Goal: Information Seeking & Learning: Learn about a topic

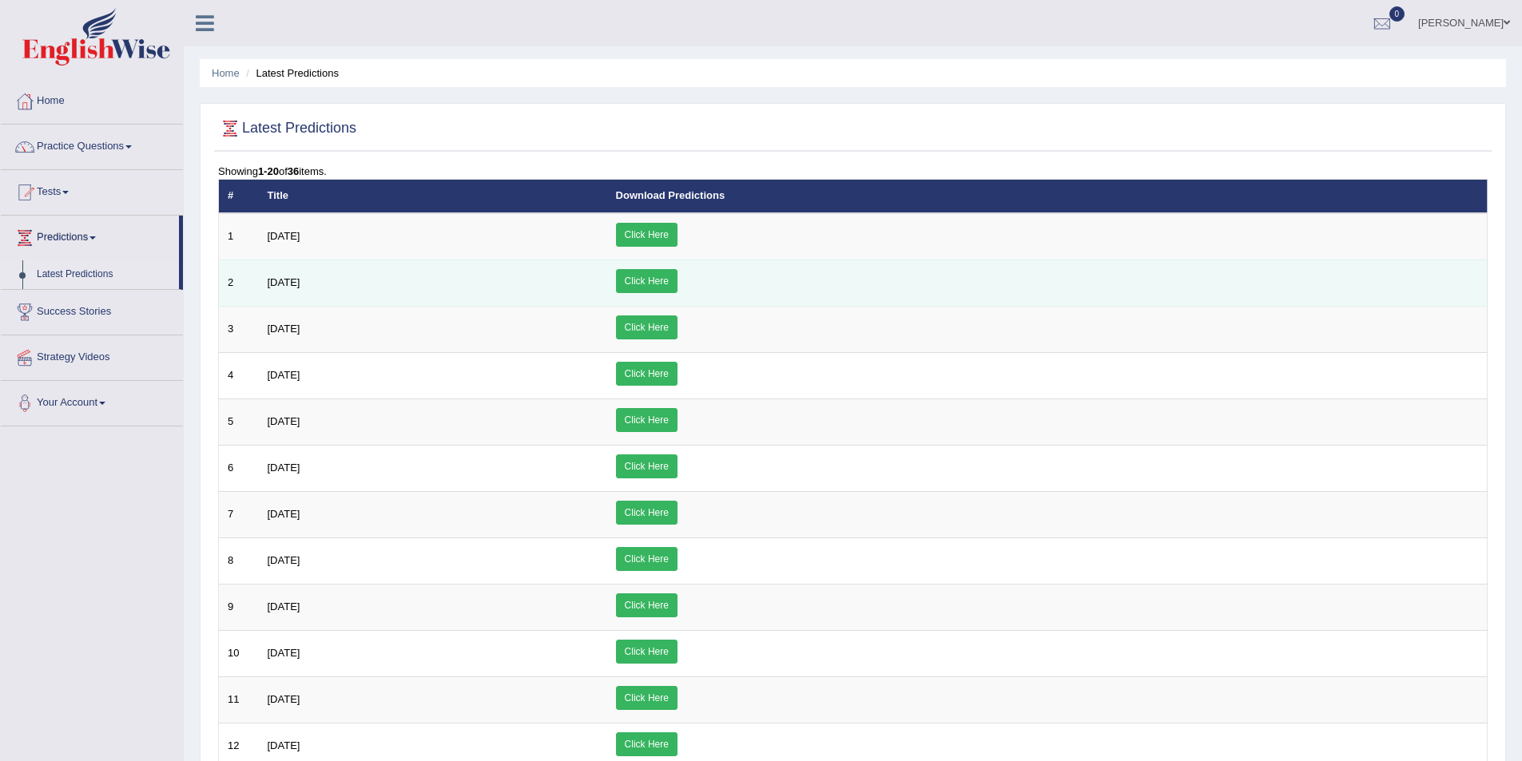
click at [678, 277] on link "Click Here" at bounding box center [647, 281] width 62 height 24
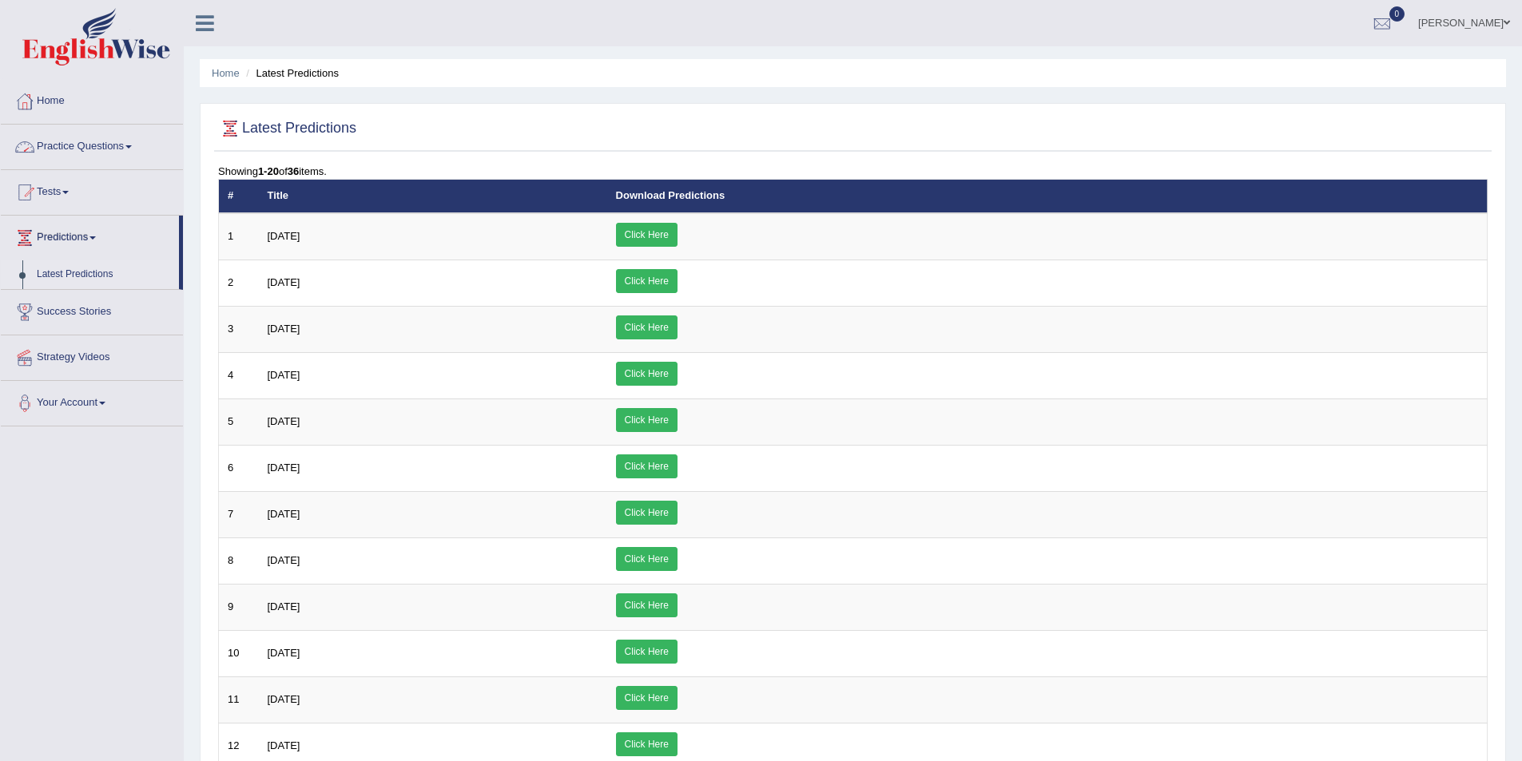
click at [134, 144] on link "Practice Questions" at bounding box center [92, 145] width 182 height 40
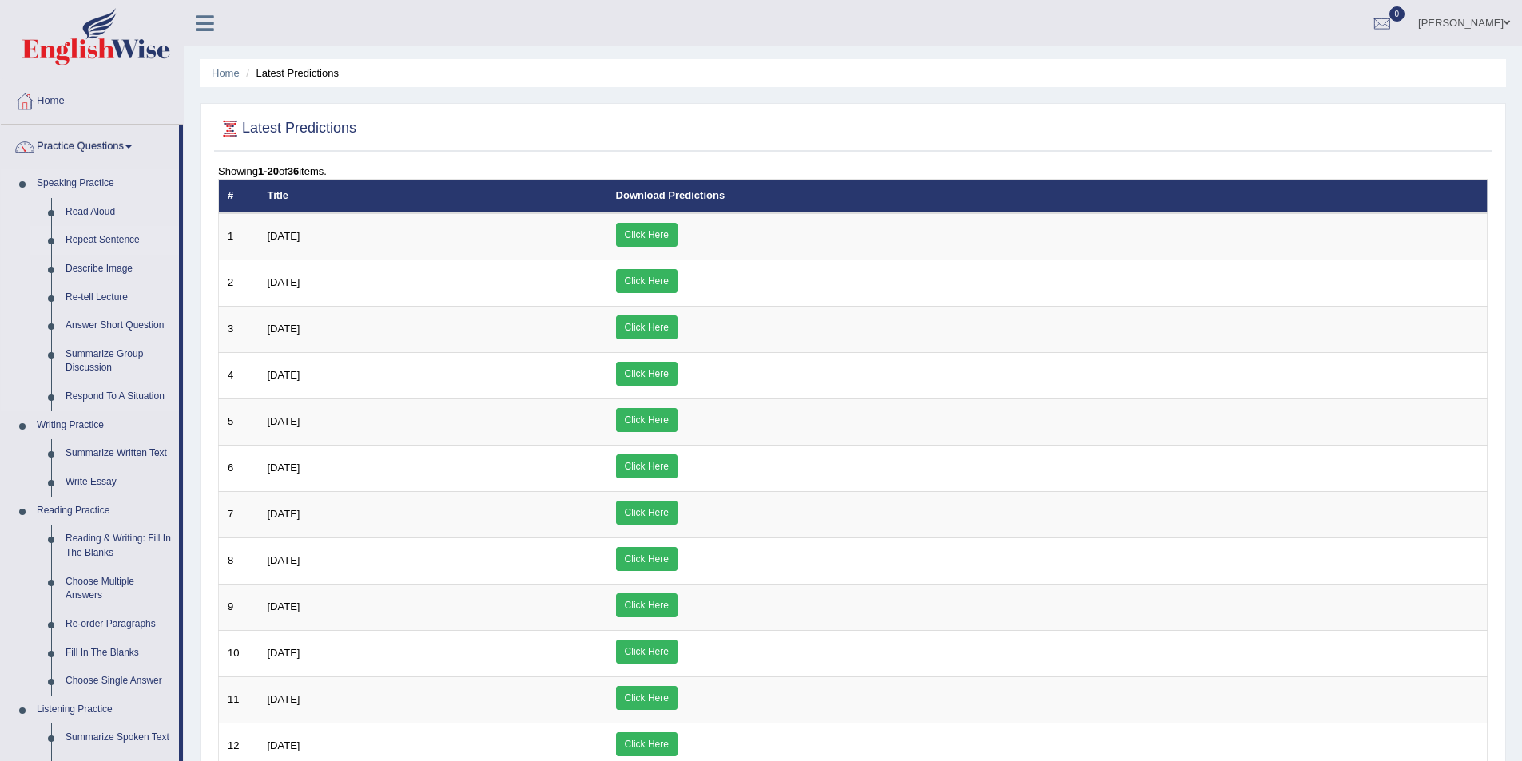
click at [101, 241] on link "Repeat Sentence" at bounding box center [118, 240] width 121 height 29
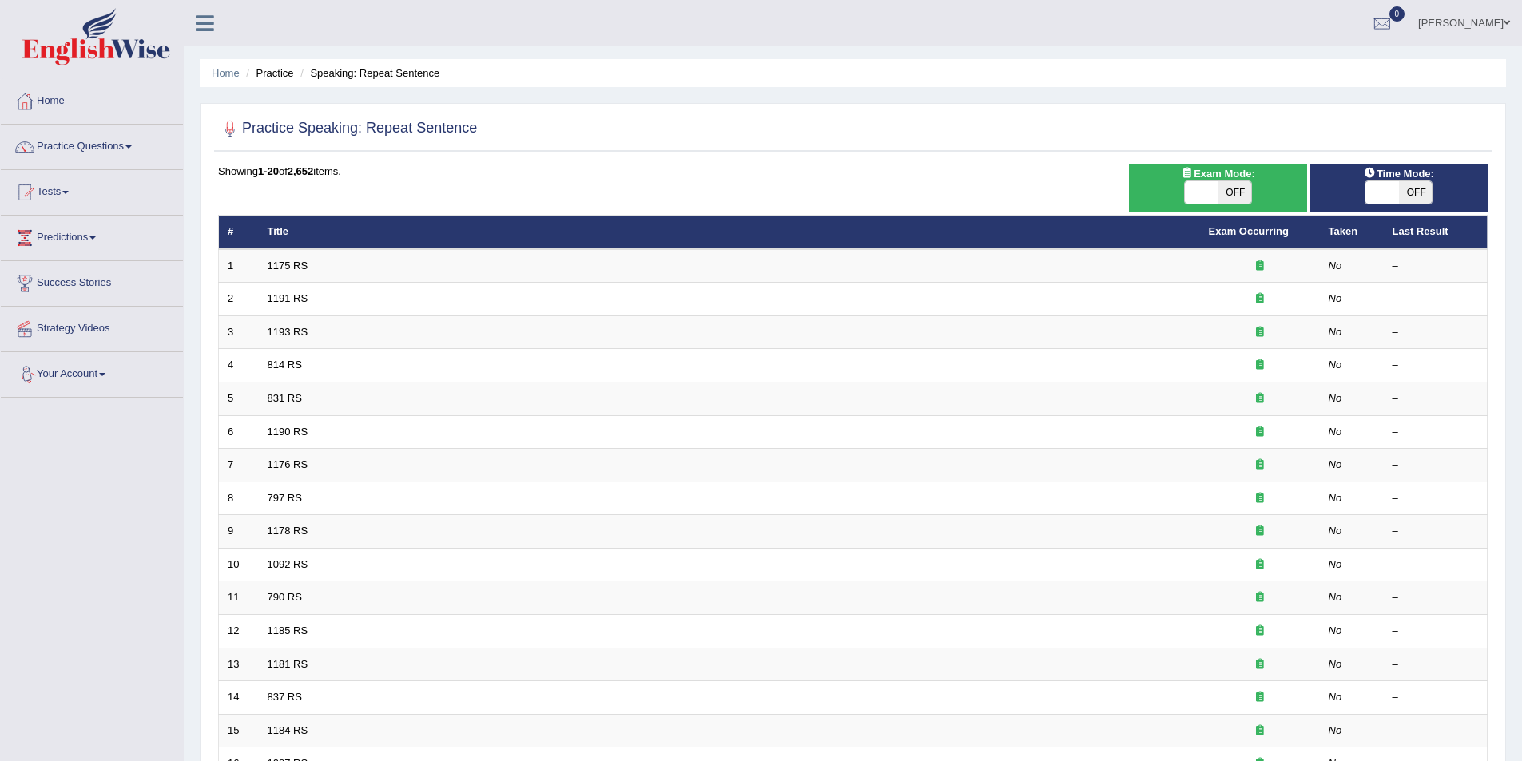
click at [1409, 189] on span "OFF" at bounding box center [1416, 192] width 34 height 22
checkbox input "true"
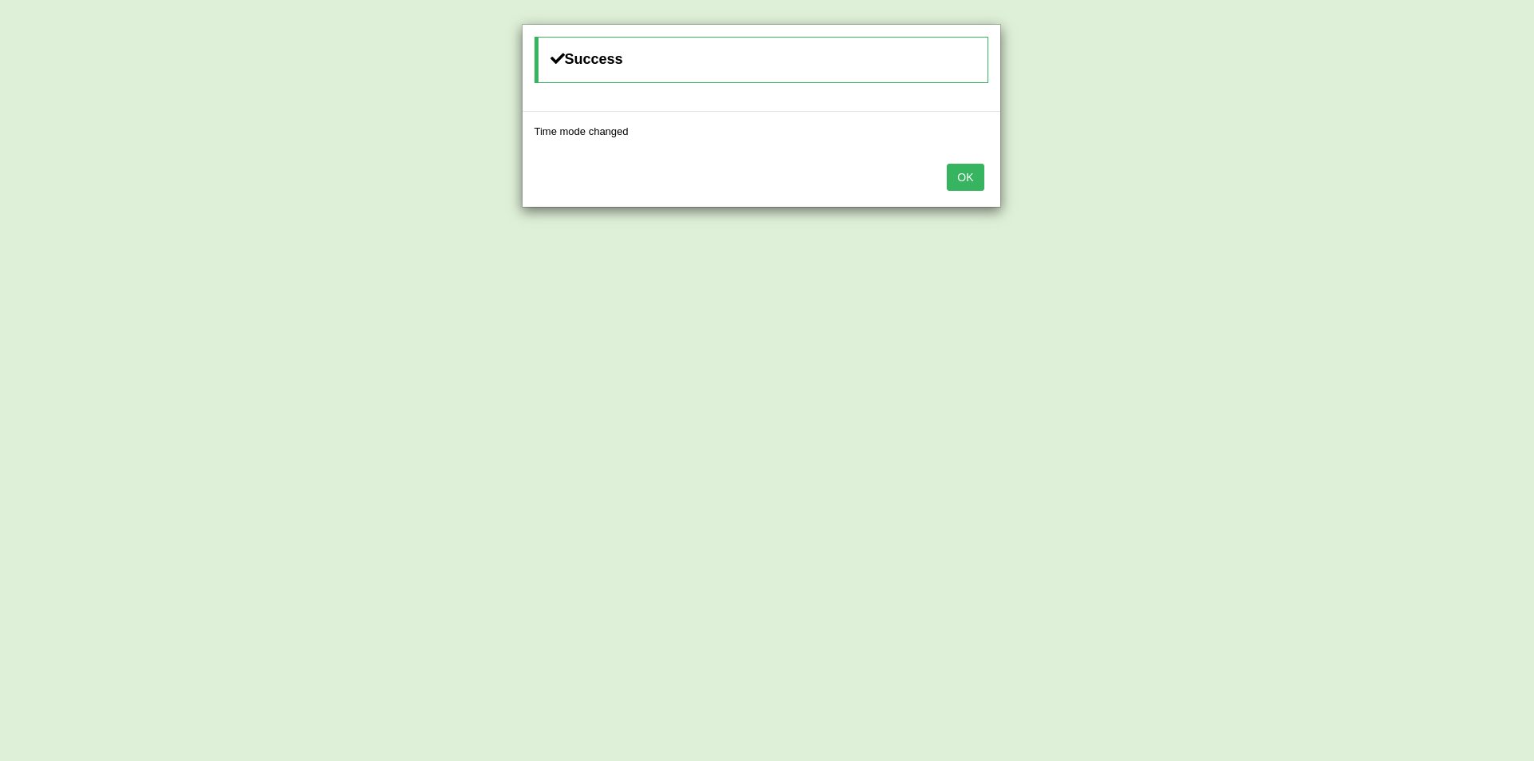
click at [962, 177] on button "OK" at bounding box center [965, 177] width 37 height 27
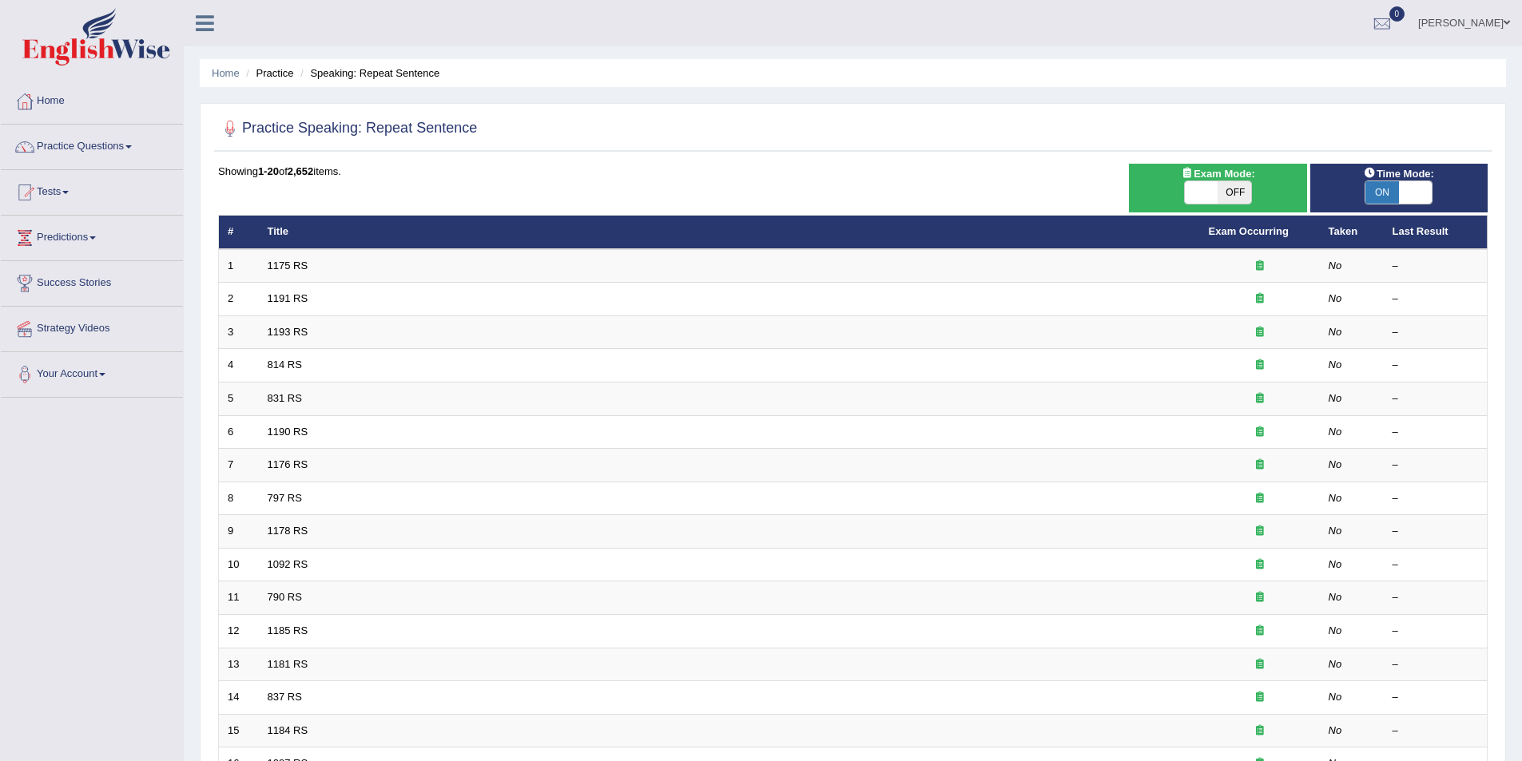
click at [1236, 195] on span "OFF" at bounding box center [1235, 192] width 34 height 22
checkbox input "true"
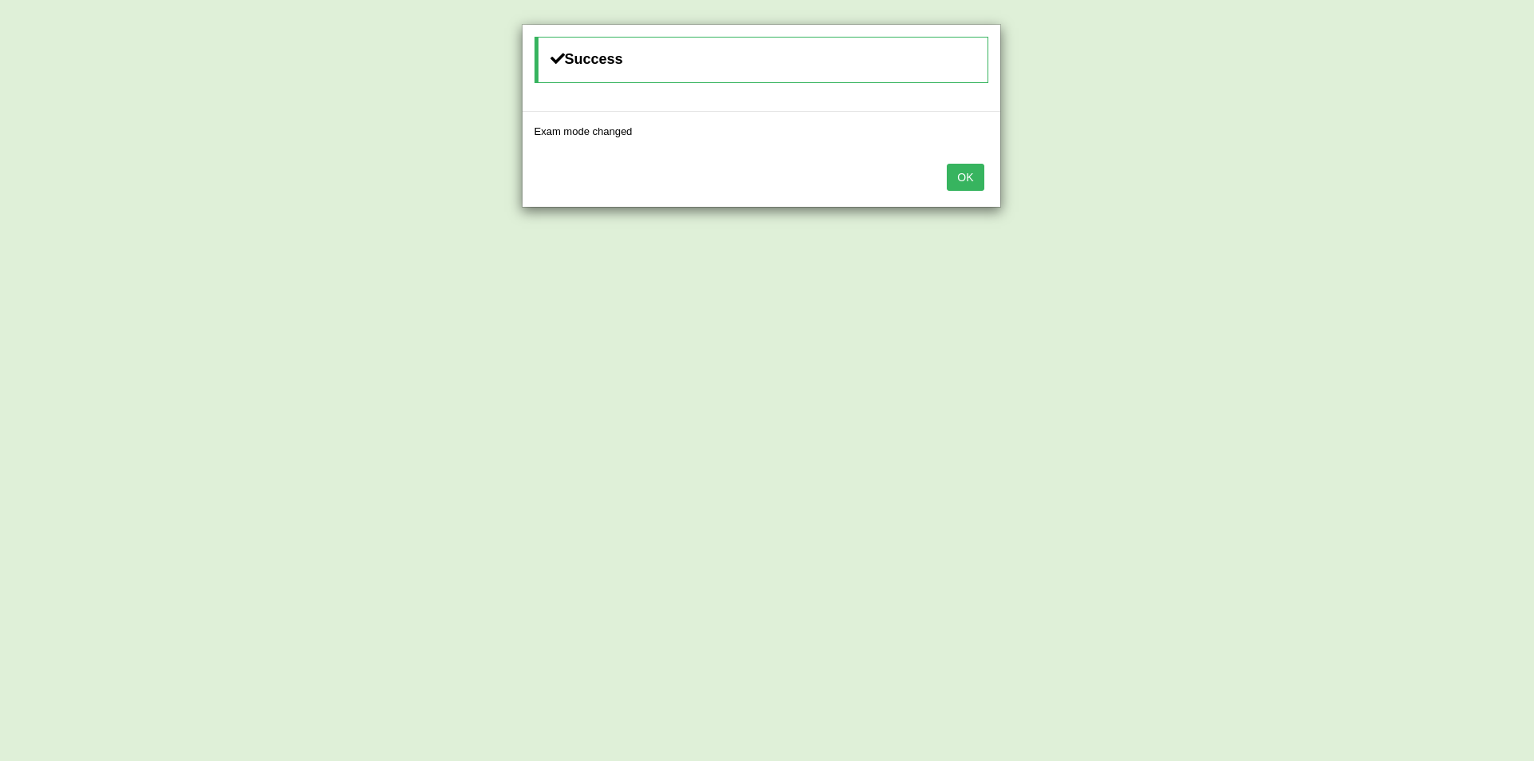
click at [969, 178] on button "OK" at bounding box center [965, 177] width 37 height 27
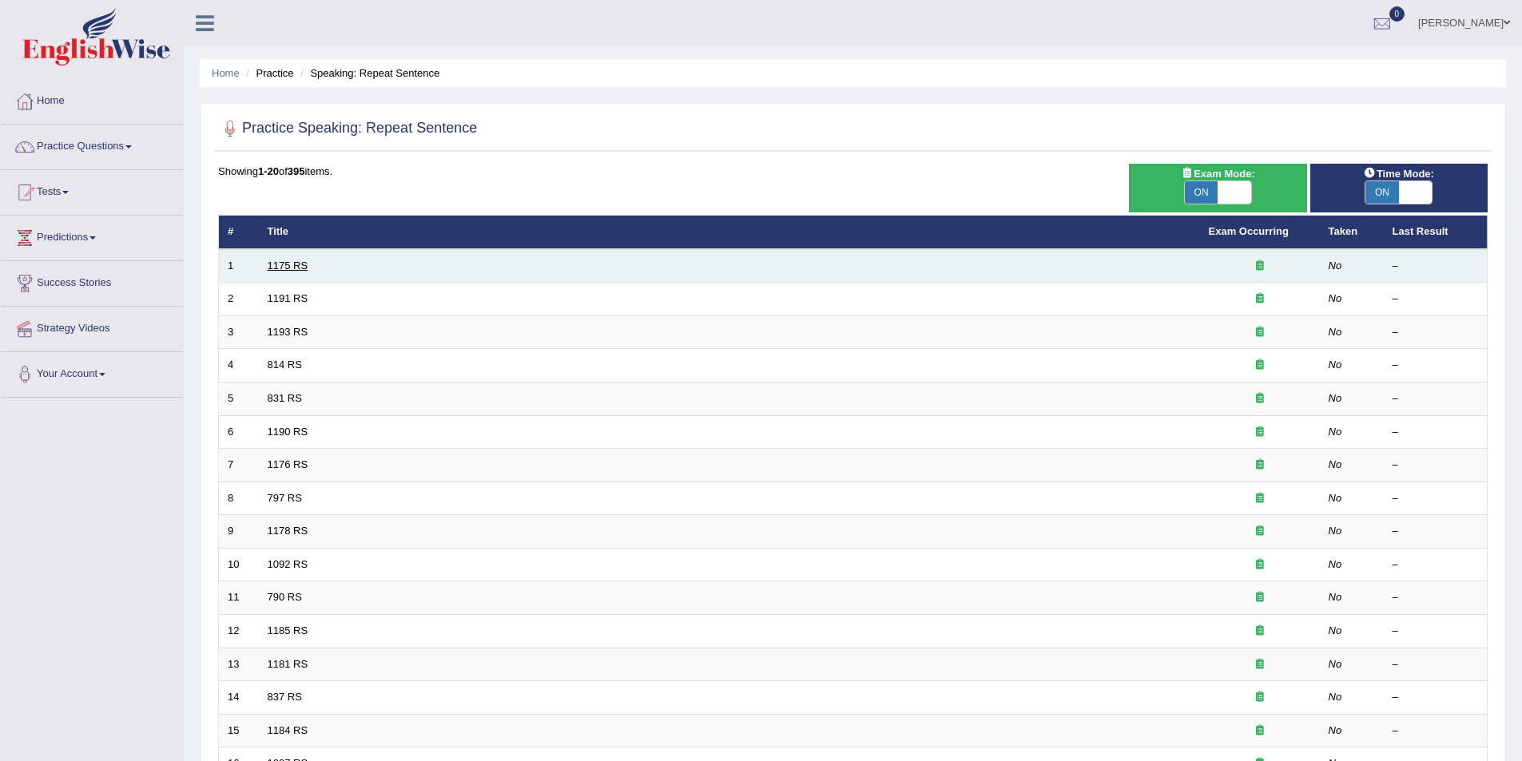
click at [281, 268] on link "1175 RS" at bounding box center [288, 266] width 41 height 12
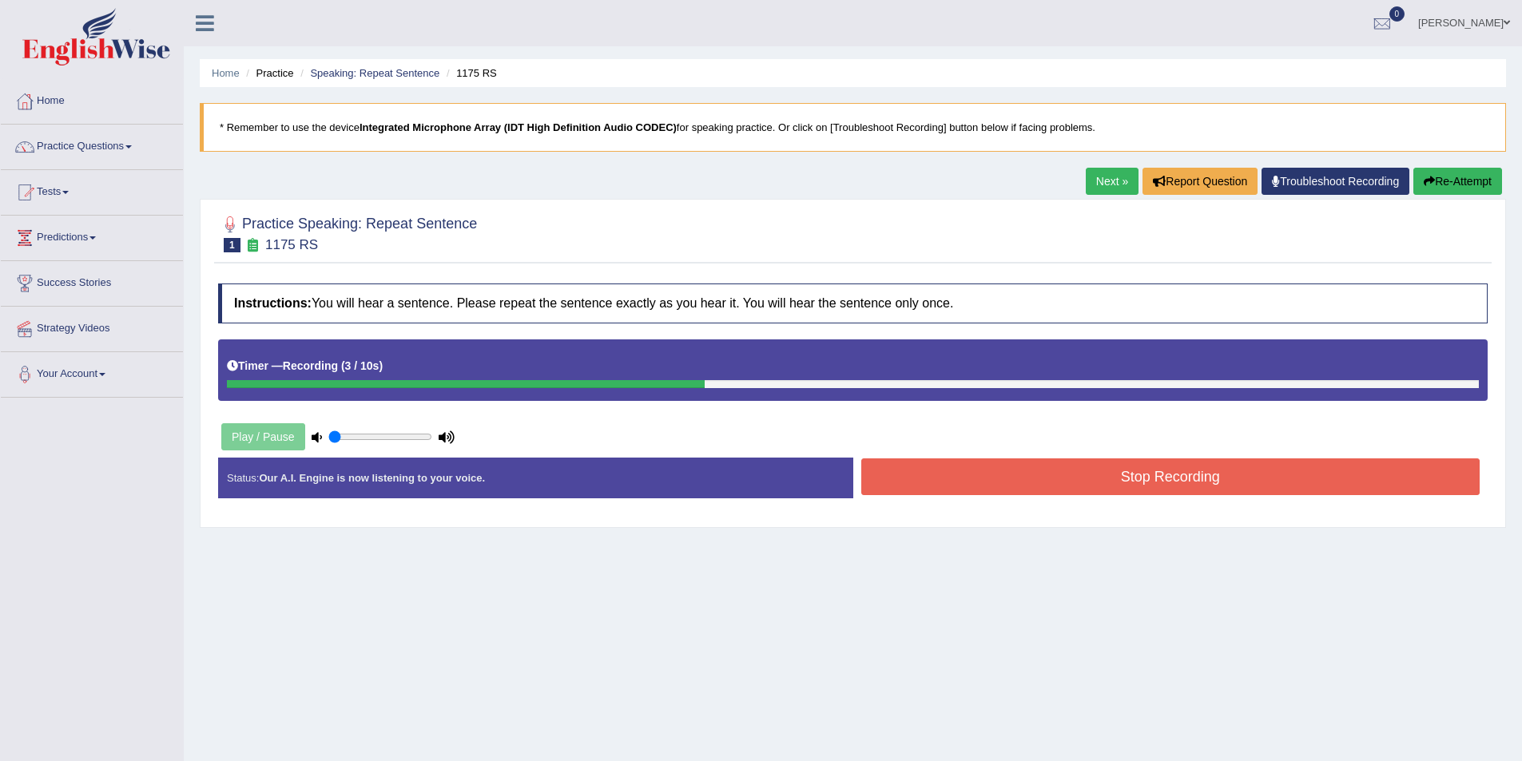
click at [1165, 481] on button "Stop Recording" at bounding box center [1170, 477] width 619 height 37
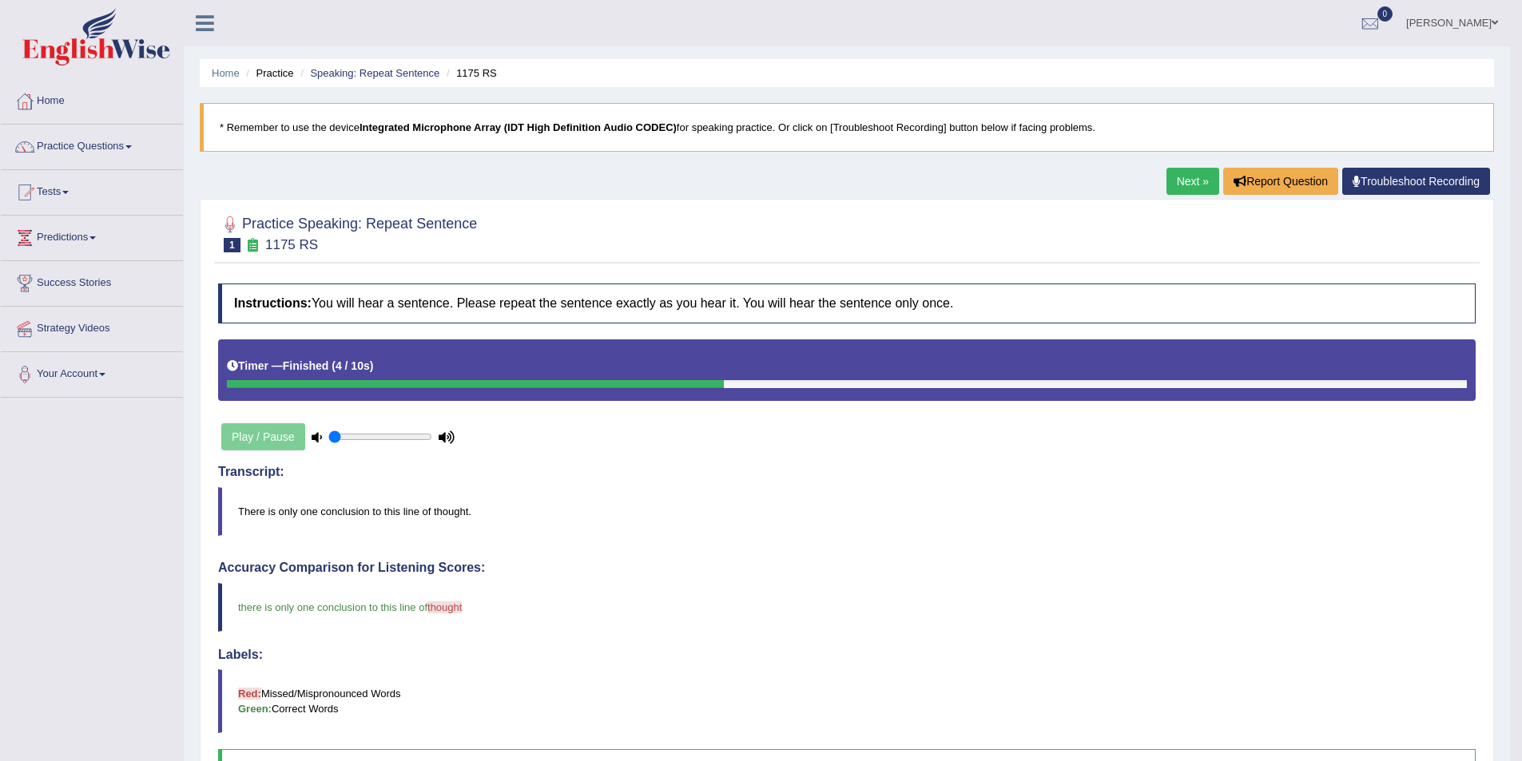
click at [1196, 184] on link "Next »" at bounding box center [1193, 181] width 53 height 27
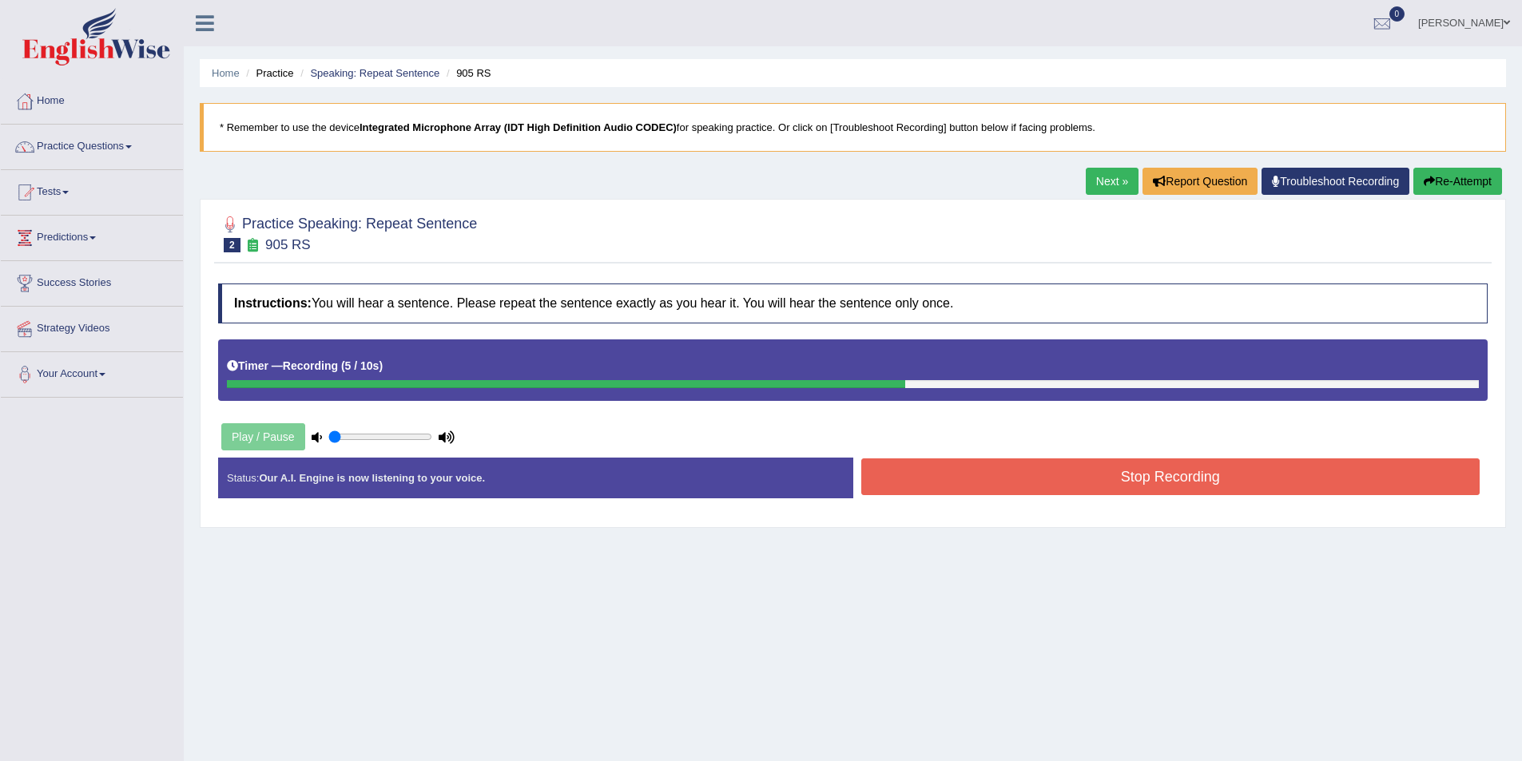
click at [1193, 475] on button "Stop Recording" at bounding box center [1170, 477] width 619 height 37
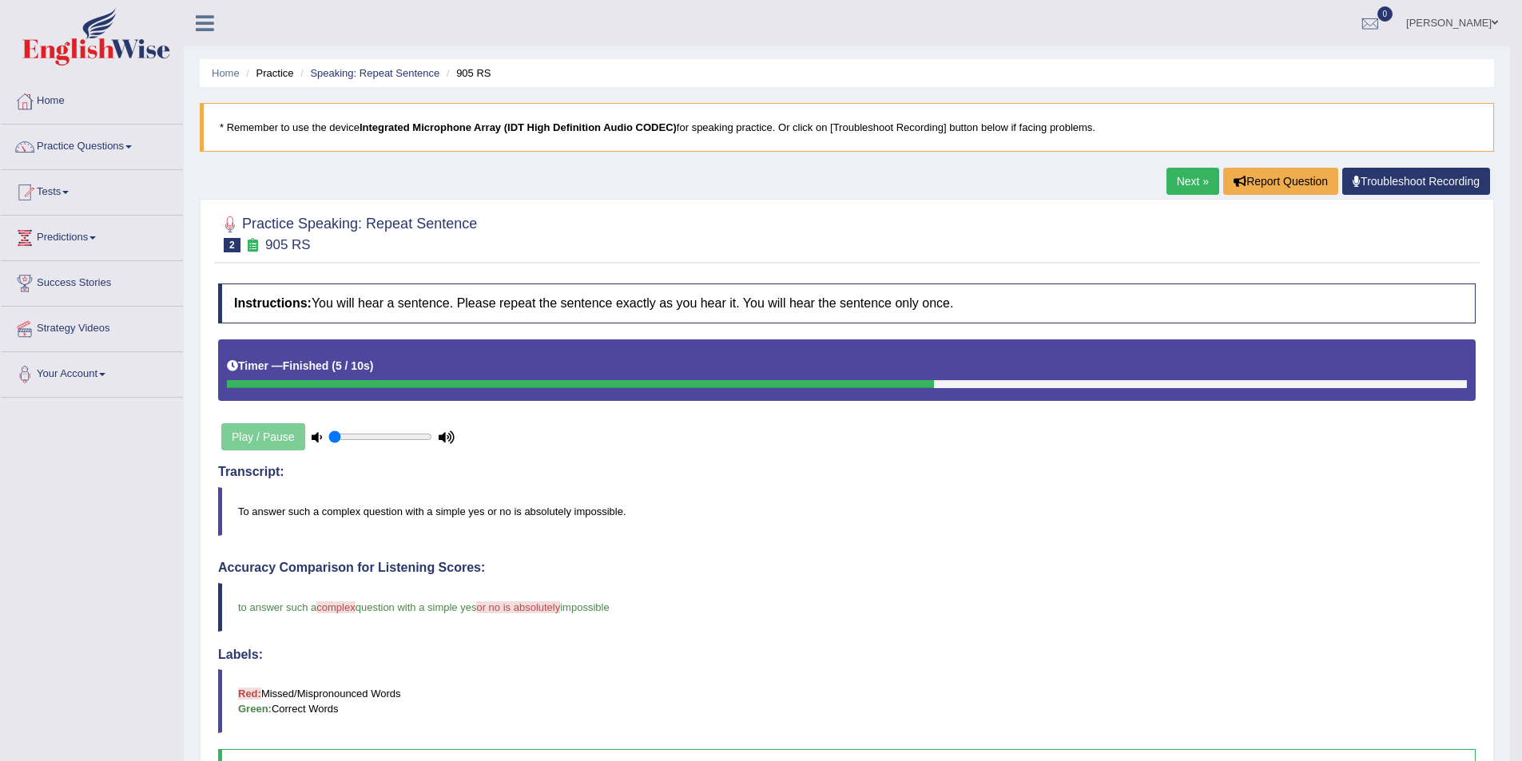
click at [1191, 185] on link "Next »" at bounding box center [1193, 181] width 53 height 27
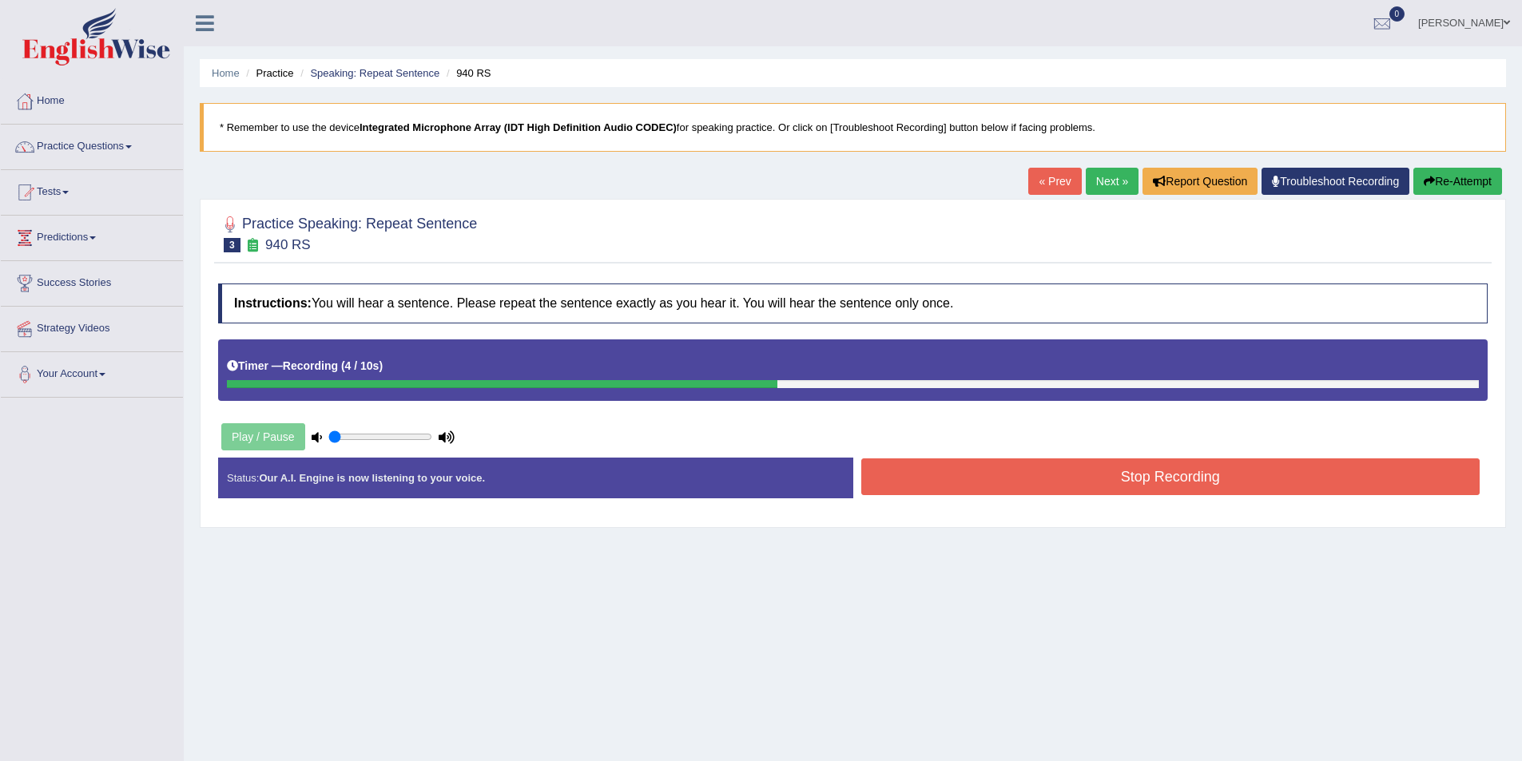
click at [1246, 484] on button "Stop Recording" at bounding box center [1170, 477] width 619 height 37
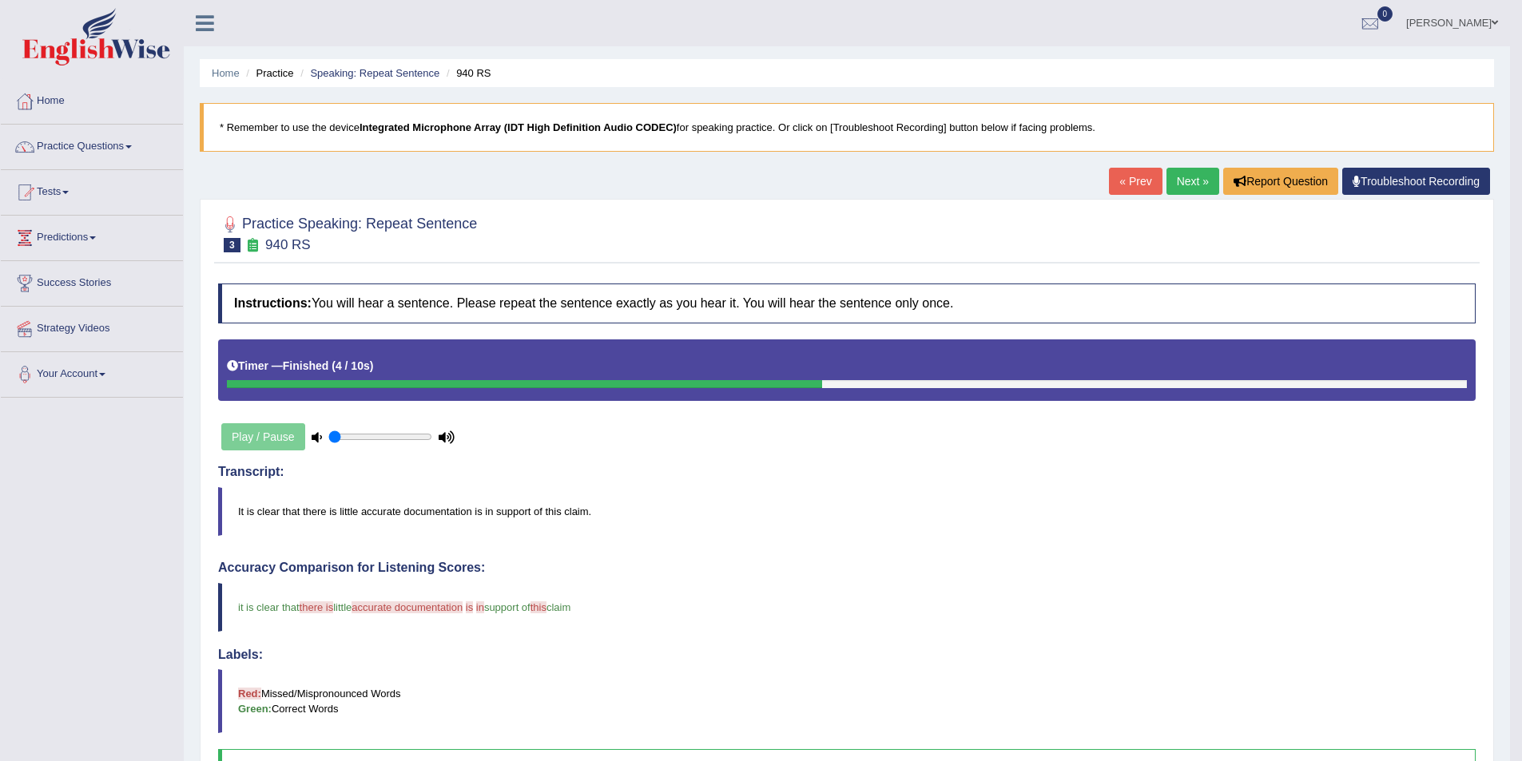
click at [1189, 174] on link "Next »" at bounding box center [1193, 181] width 53 height 27
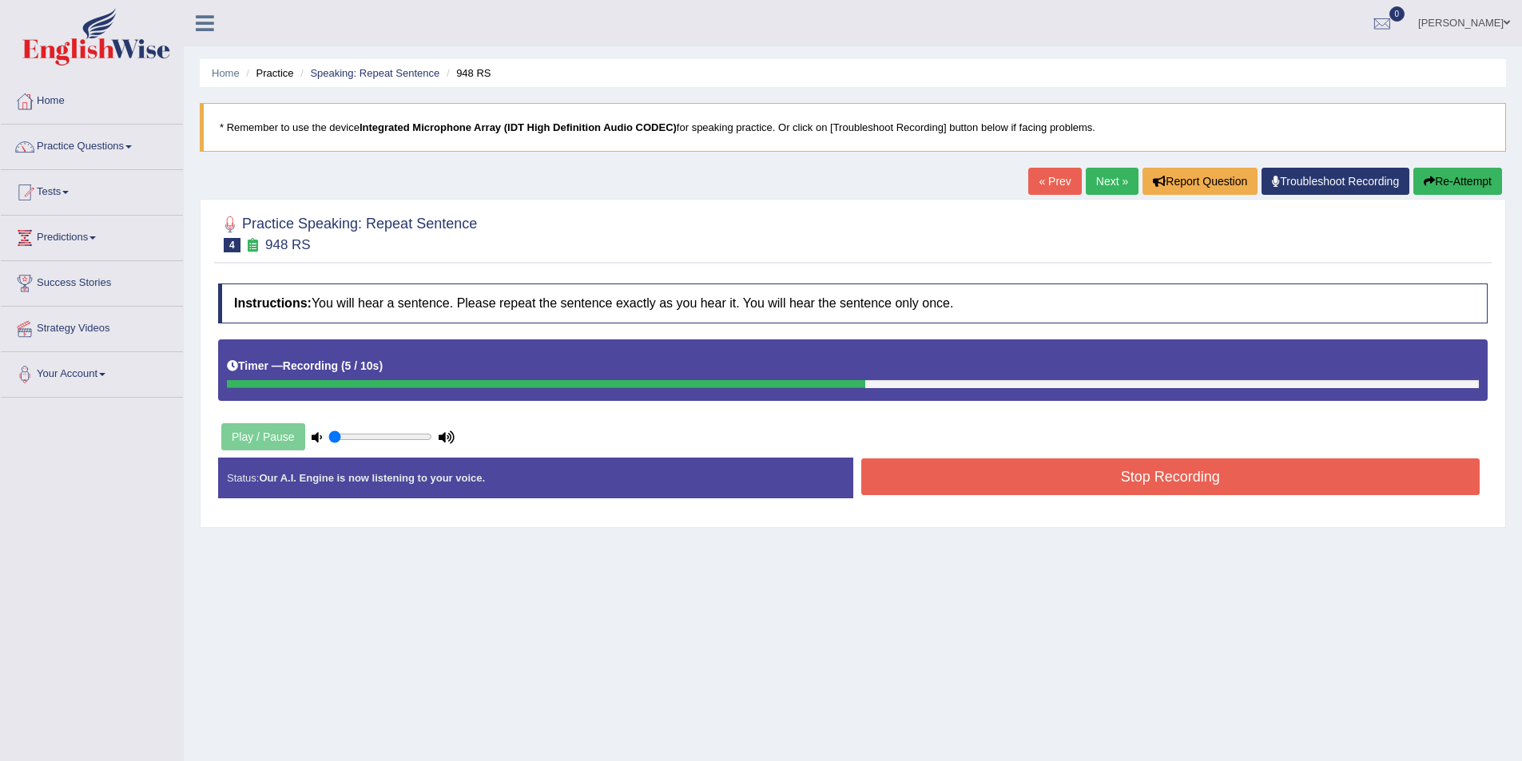
click at [1156, 484] on button "Stop Recording" at bounding box center [1170, 477] width 619 height 37
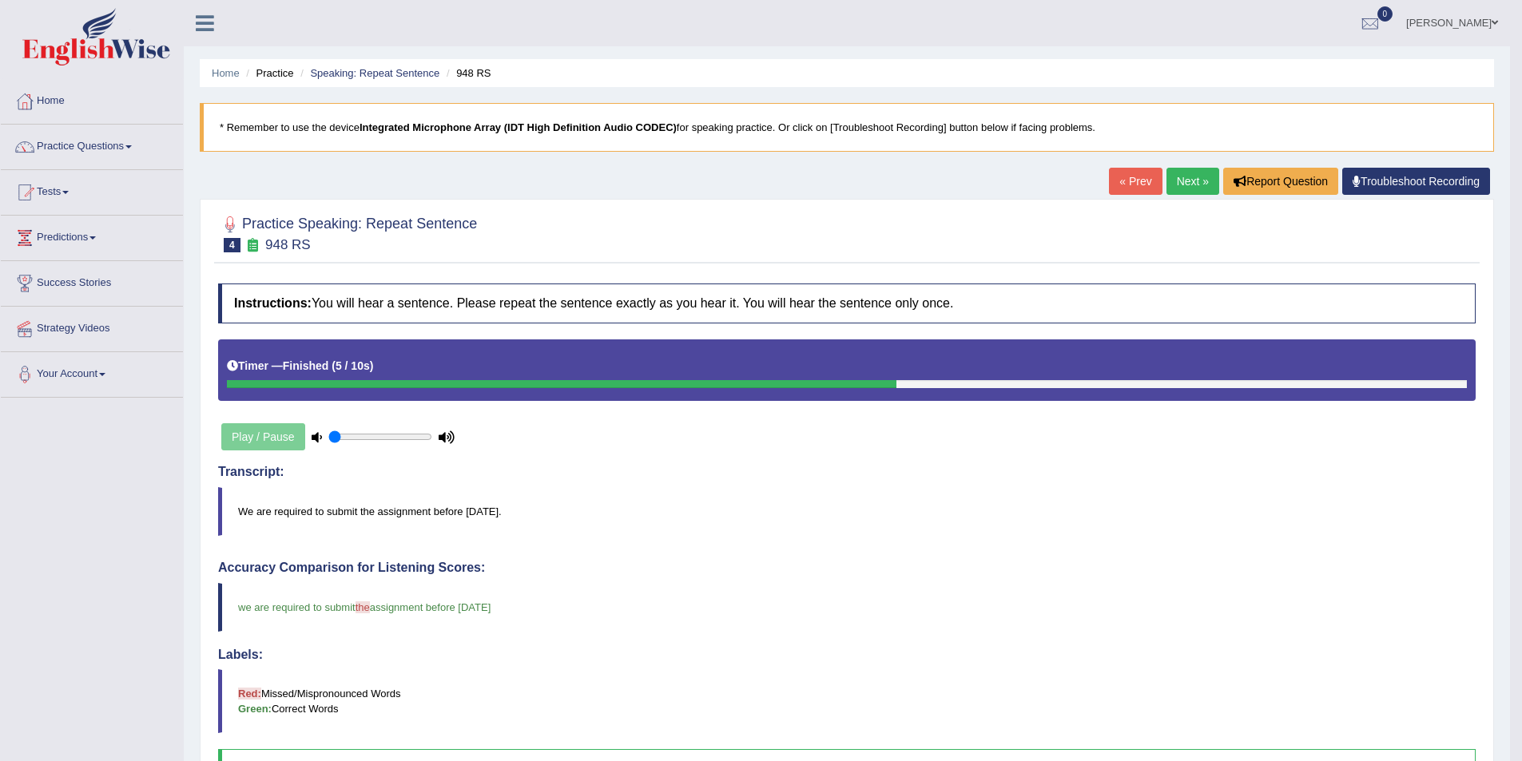
click at [1195, 177] on link "Next »" at bounding box center [1193, 181] width 53 height 27
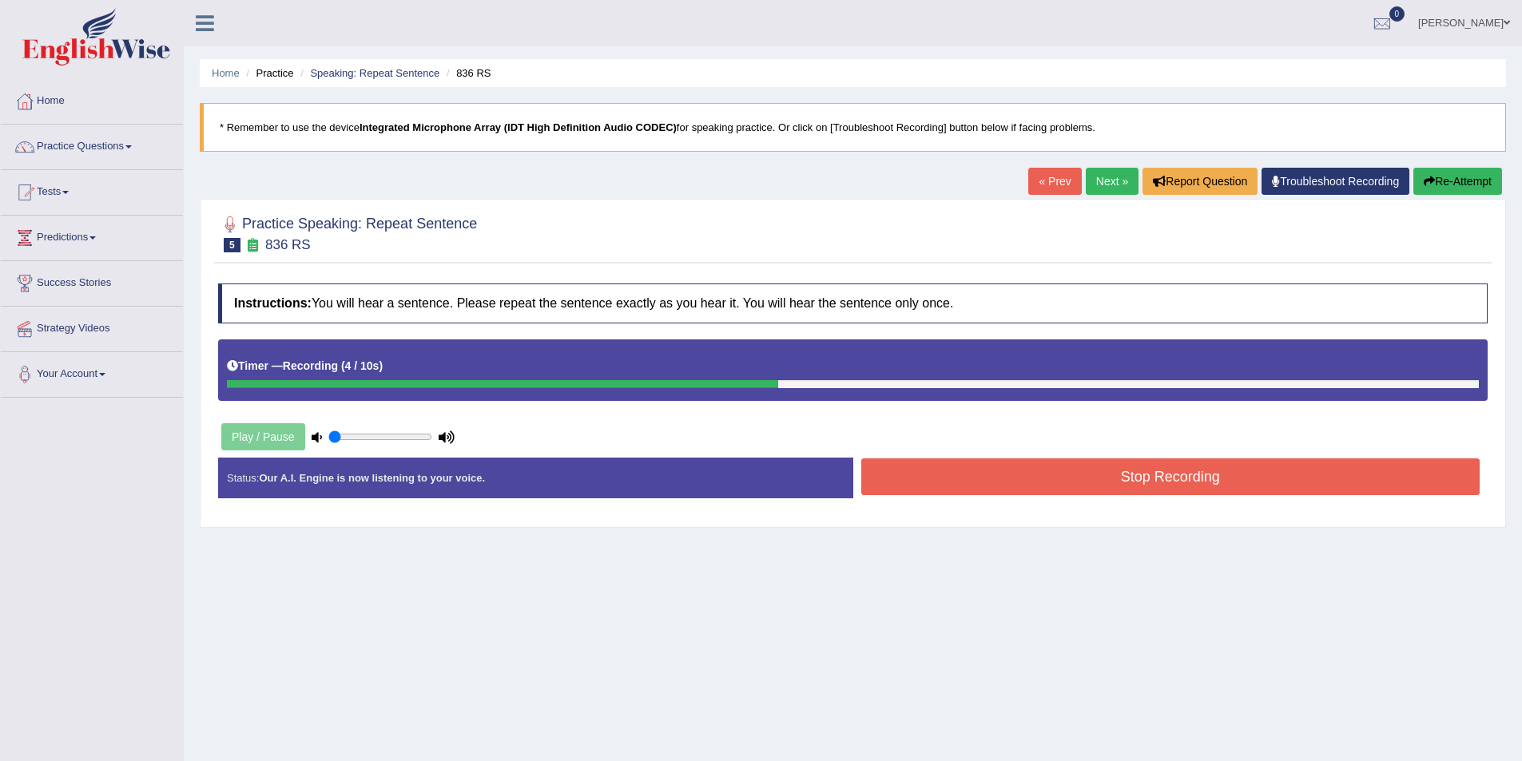
click at [1172, 479] on button "Stop Recording" at bounding box center [1170, 477] width 619 height 37
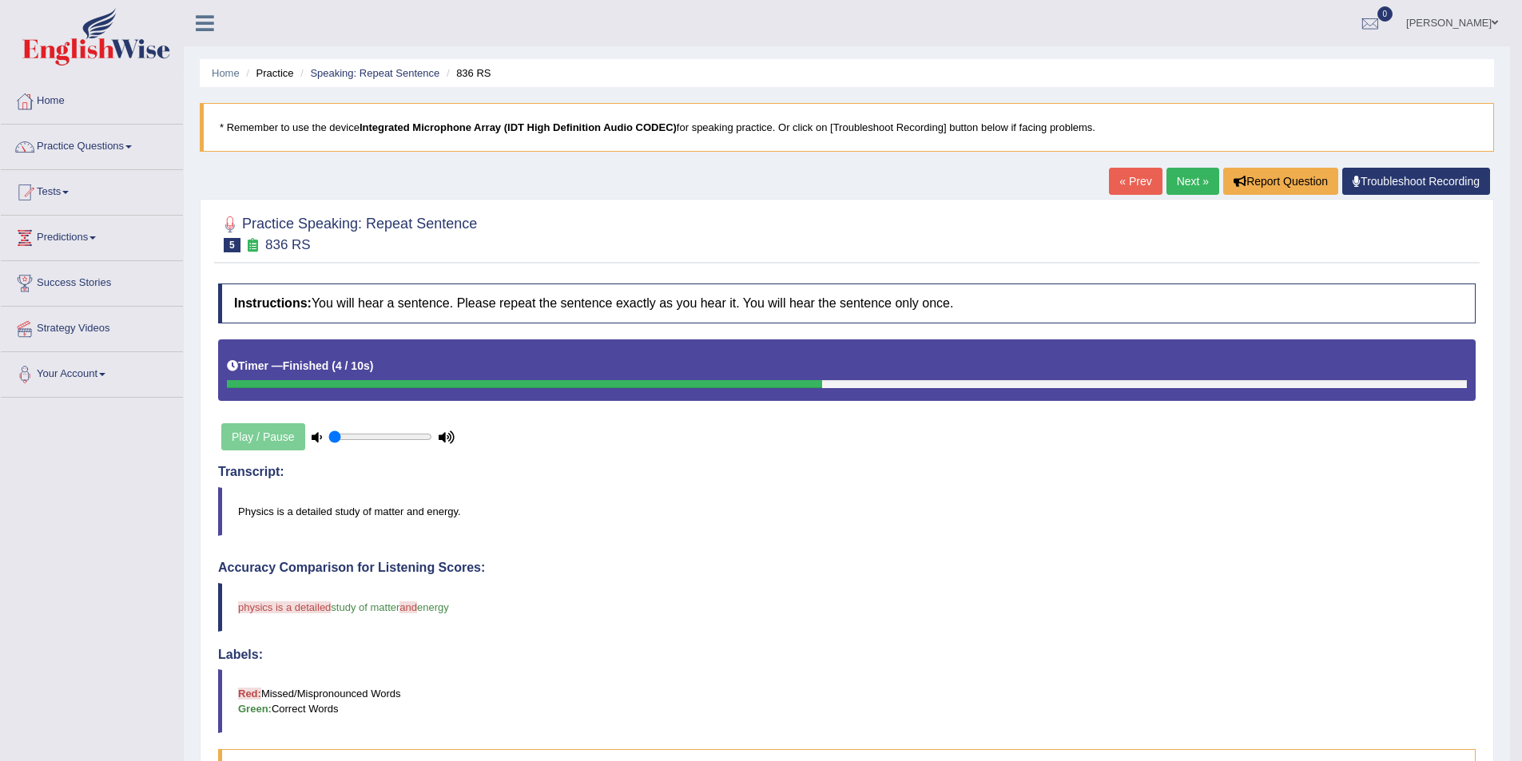
click at [1190, 183] on link "Next »" at bounding box center [1193, 181] width 53 height 27
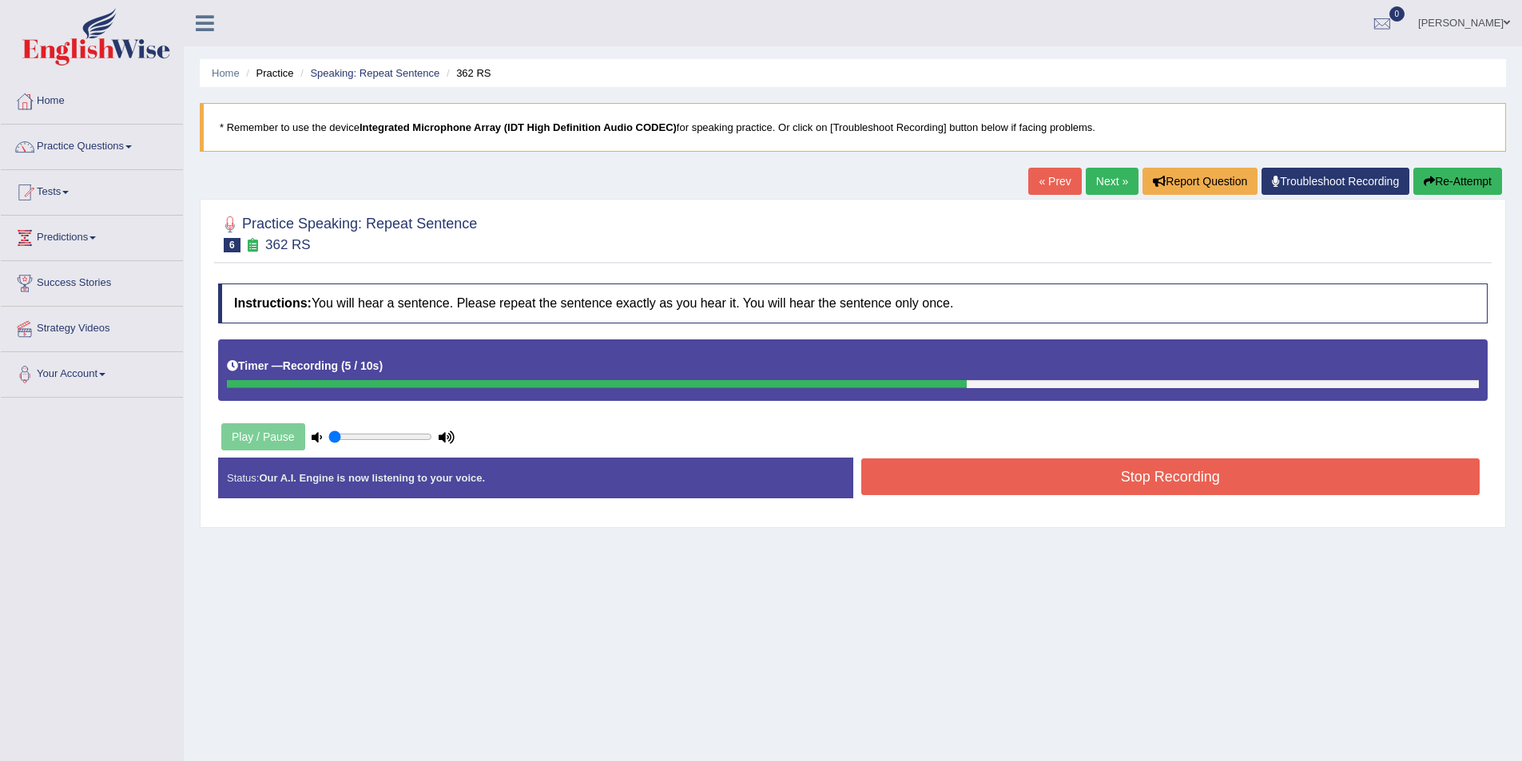
click at [1155, 478] on button "Stop Recording" at bounding box center [1170, 477] width 619 height 37
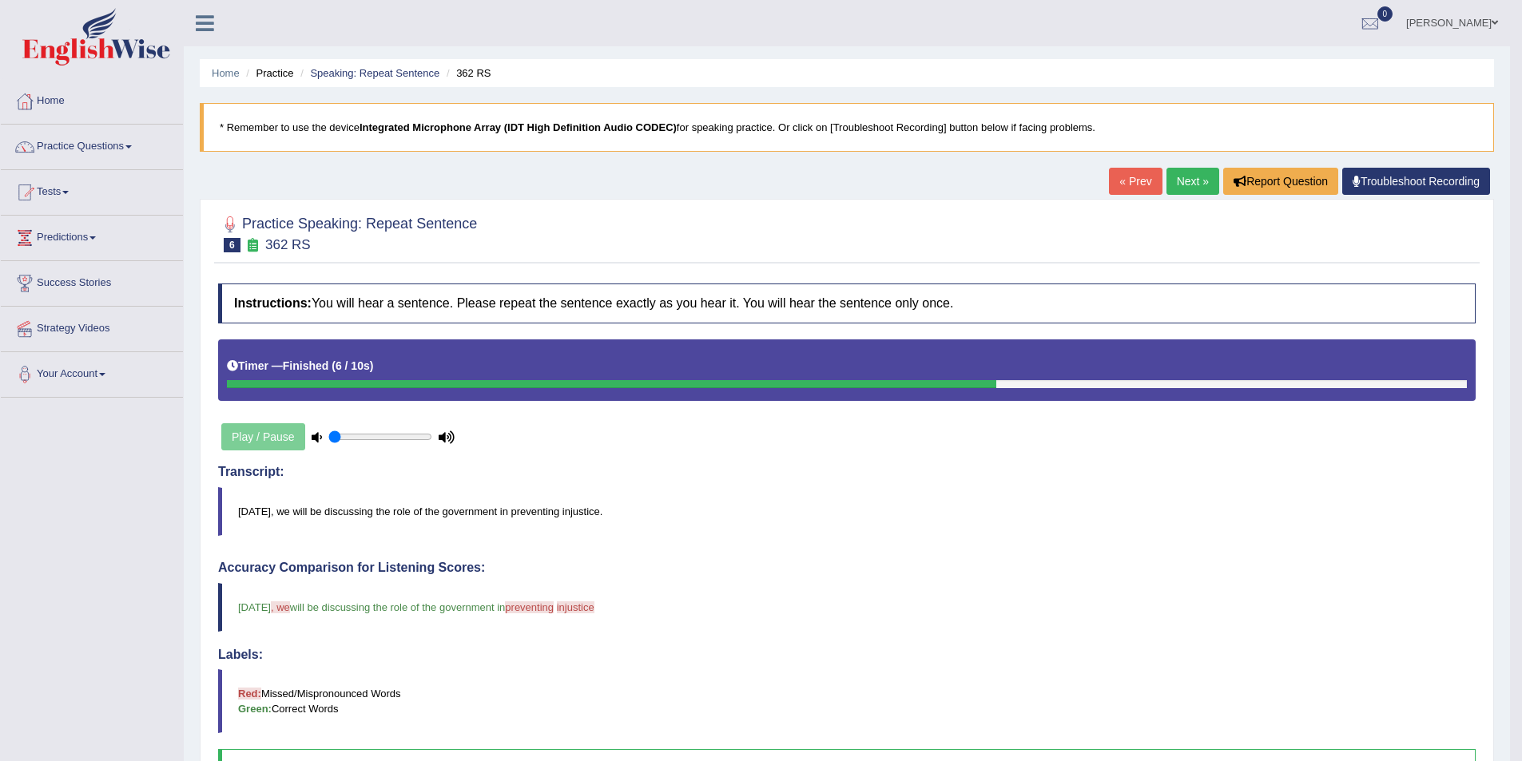
click at [1188, 175] on link "Next »" at bounding box center [1193, 181] width 53 height 27
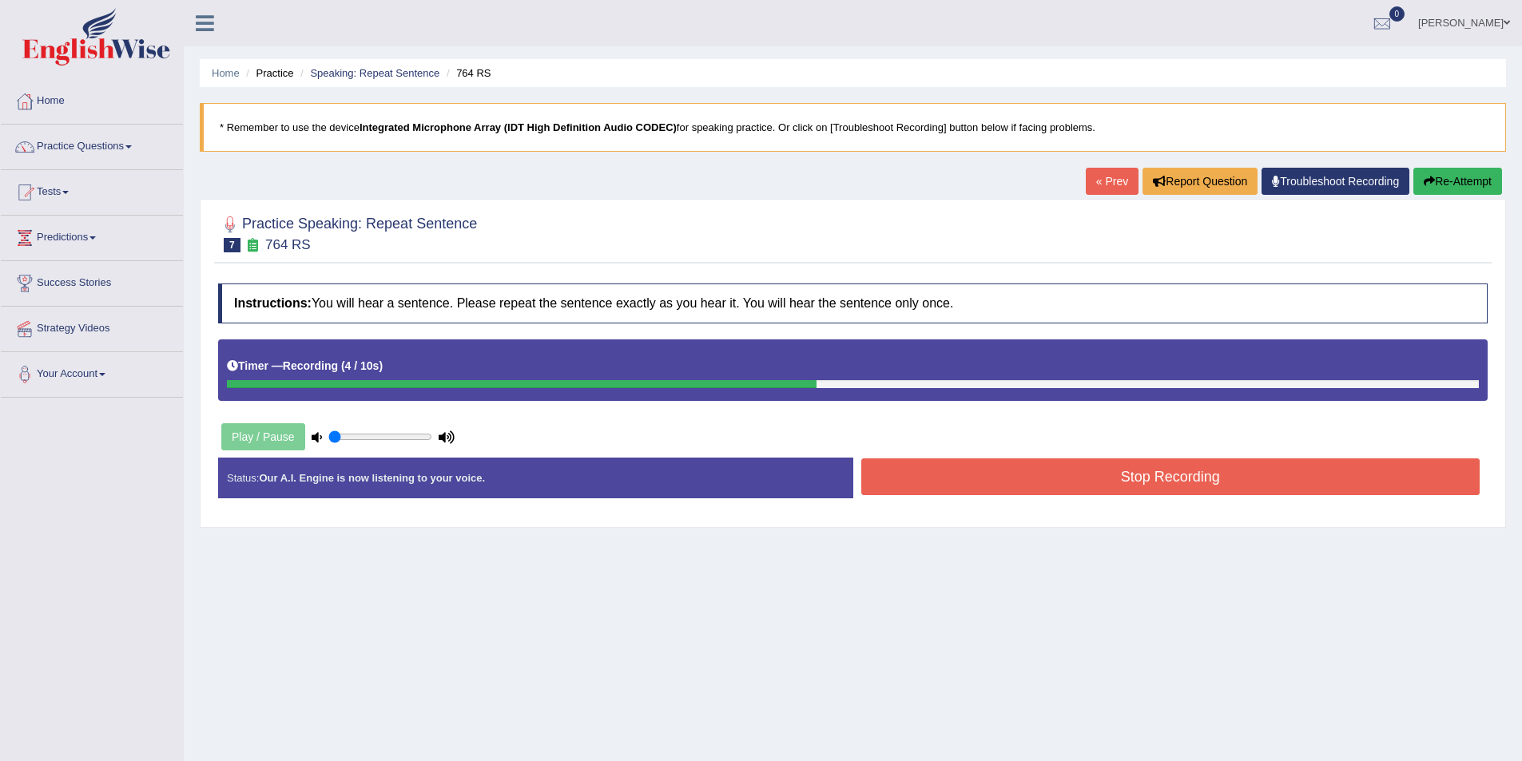
click at [1113, 483] on button "Stop Recording" at bounding box center [1170, 477] width 619 height 37
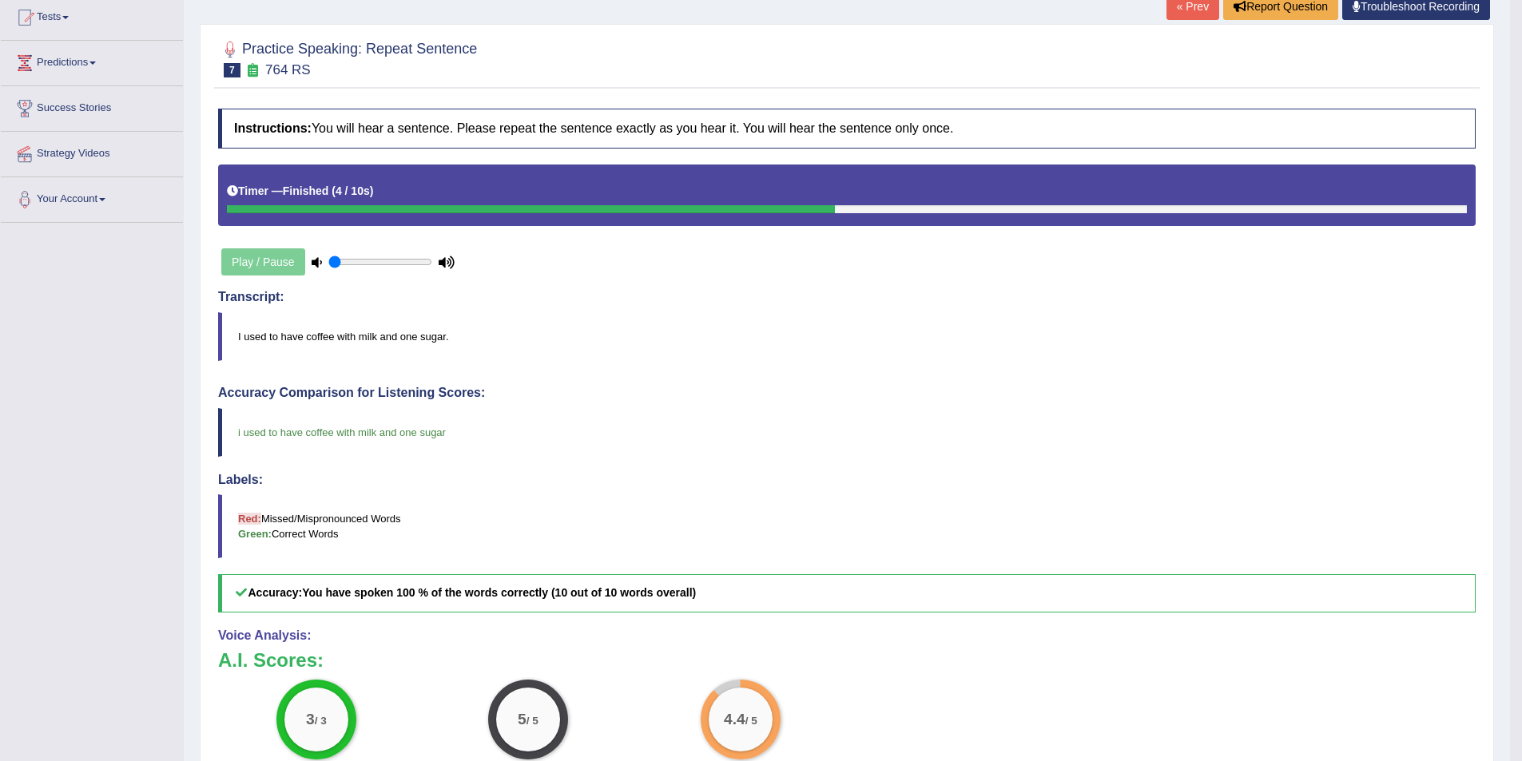
scroll to position [23, 0]
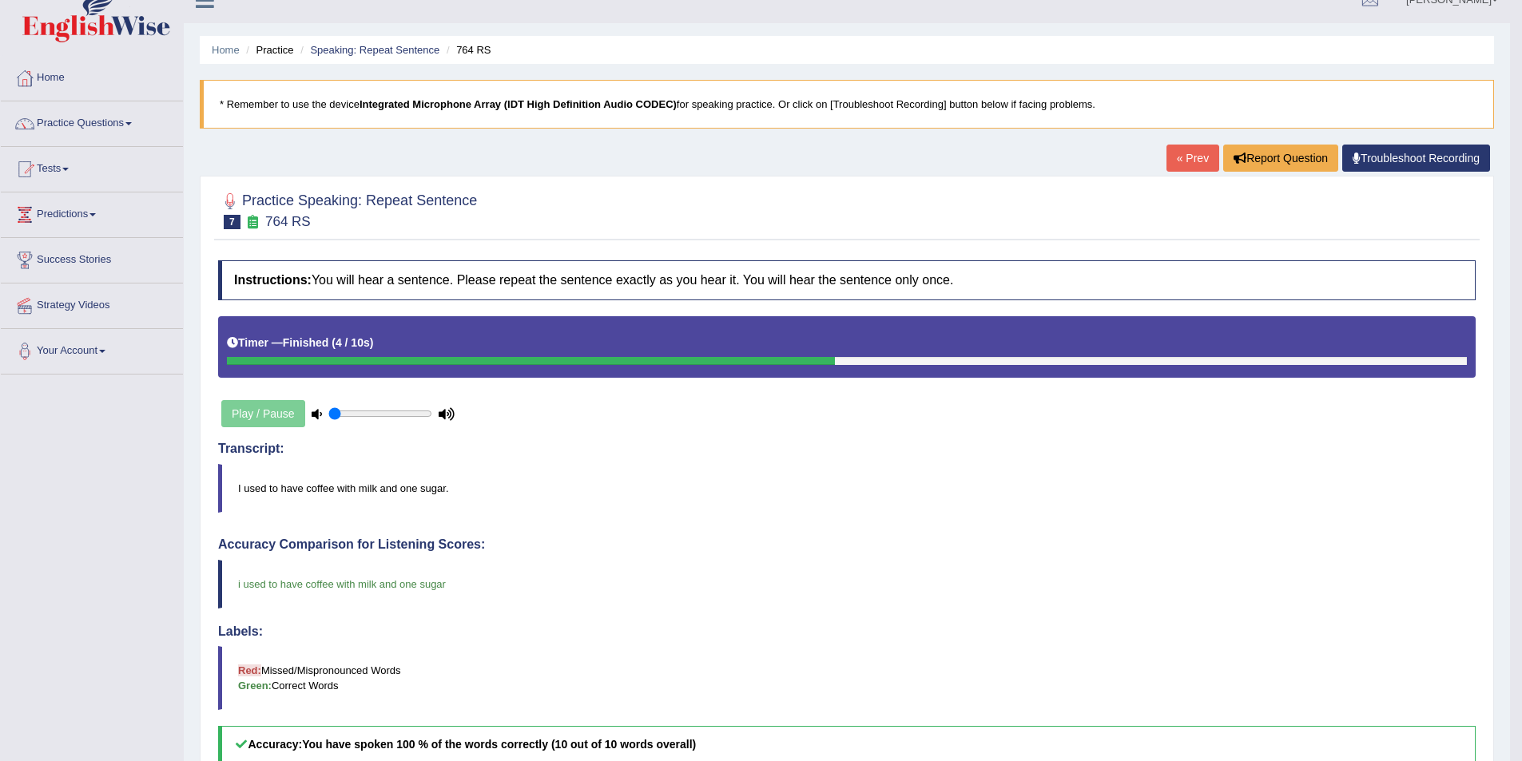
click at [1194, 153] on link "« Prev" at bounding box center [1193, 158] width 53 height 27
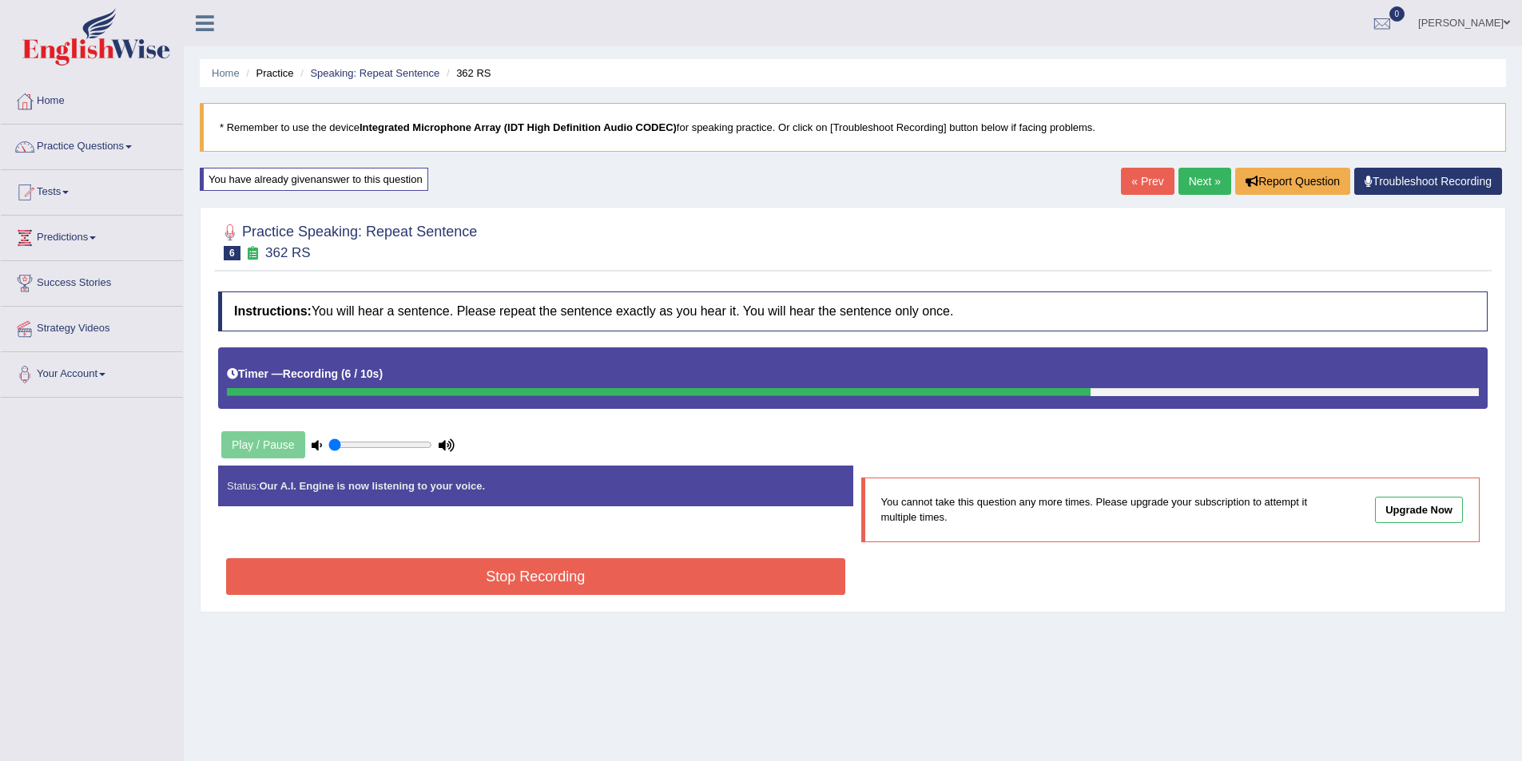
click at [541, 573] on button "Stop Recording" at bounding box center [535, 577] width 619 height 37
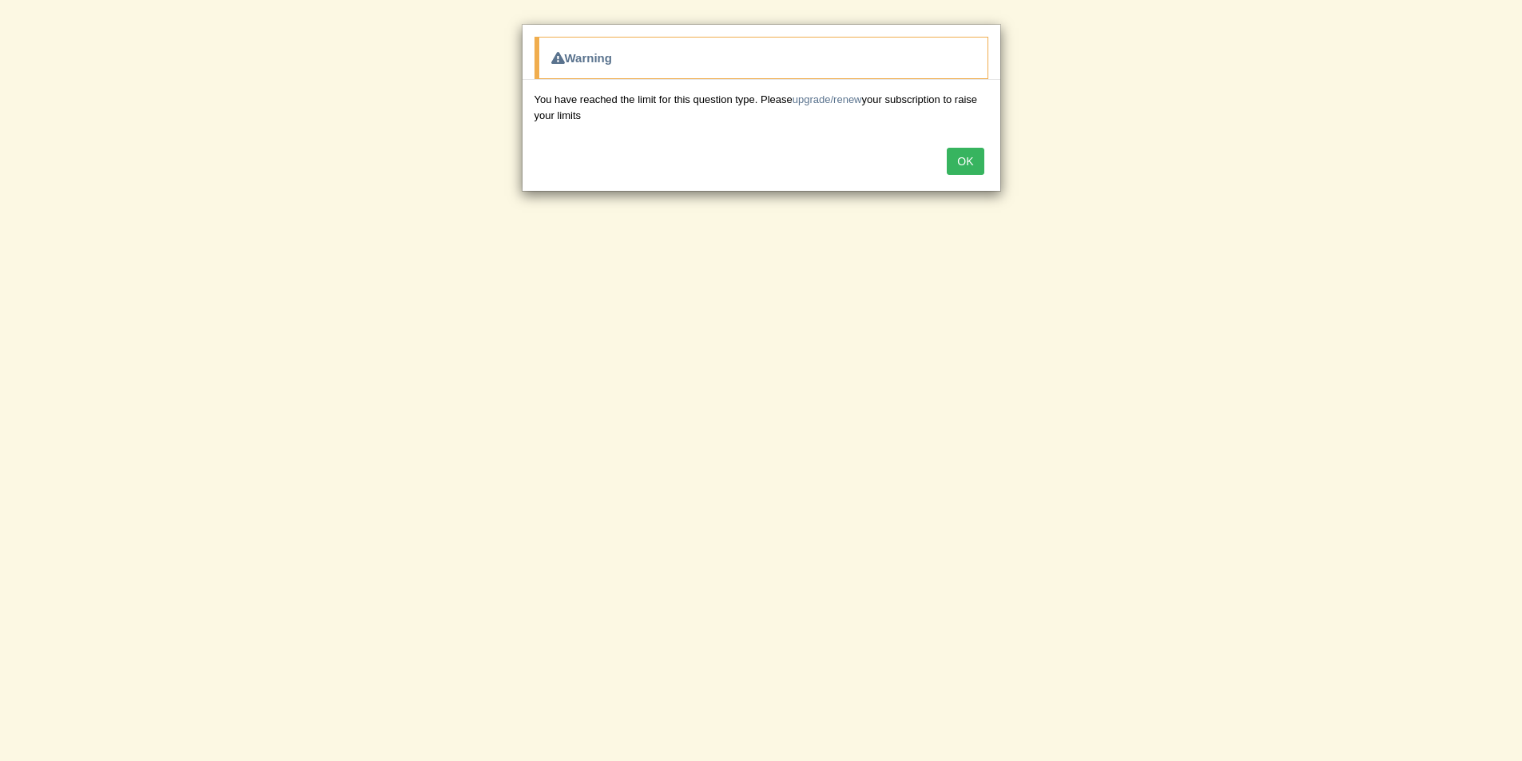
click at [972, 159] on button "OK" at bounding box center [965, 161] width 37 height 27
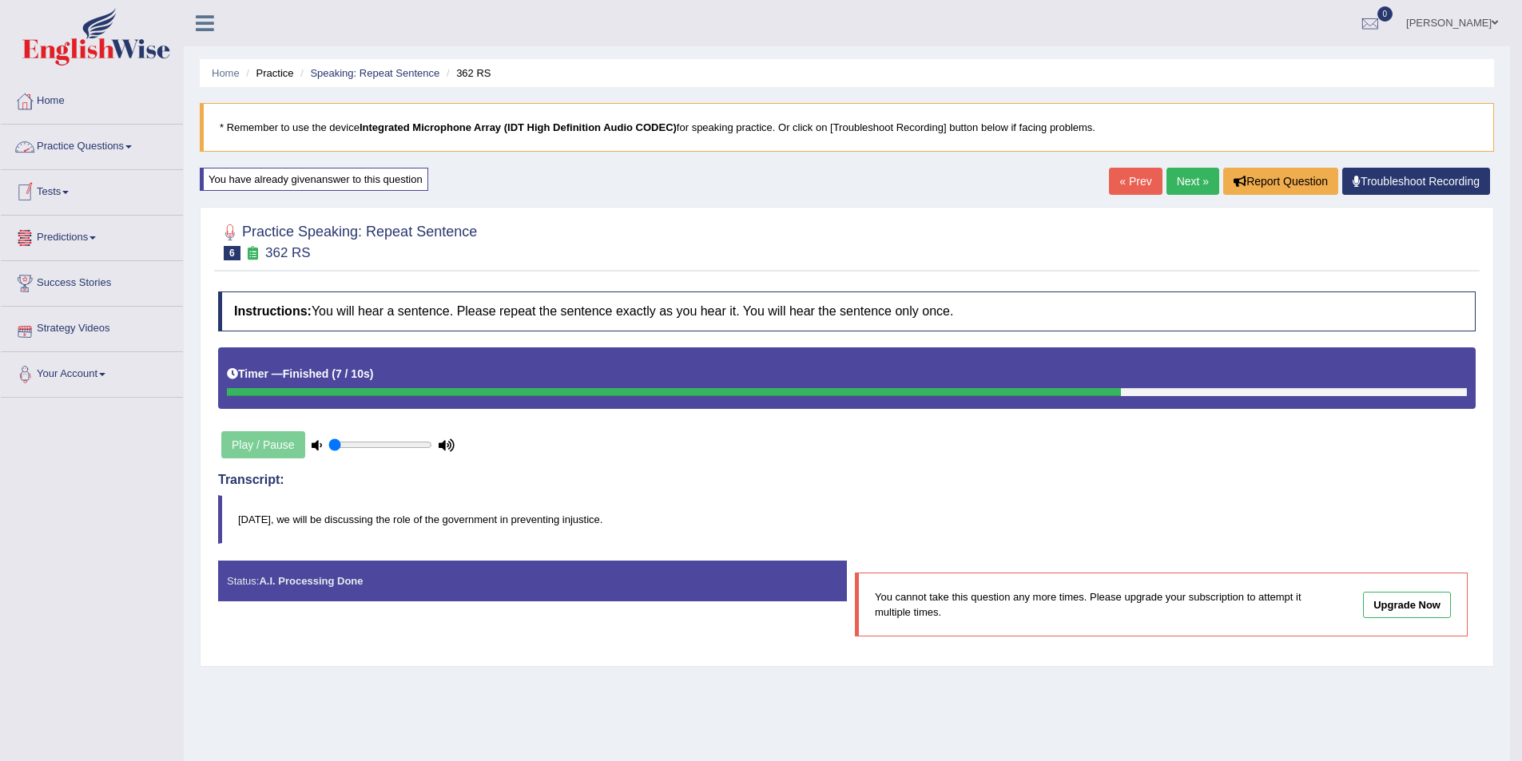
click at [132, 145] on span at bounding box center [128, 146] width 6 height 3
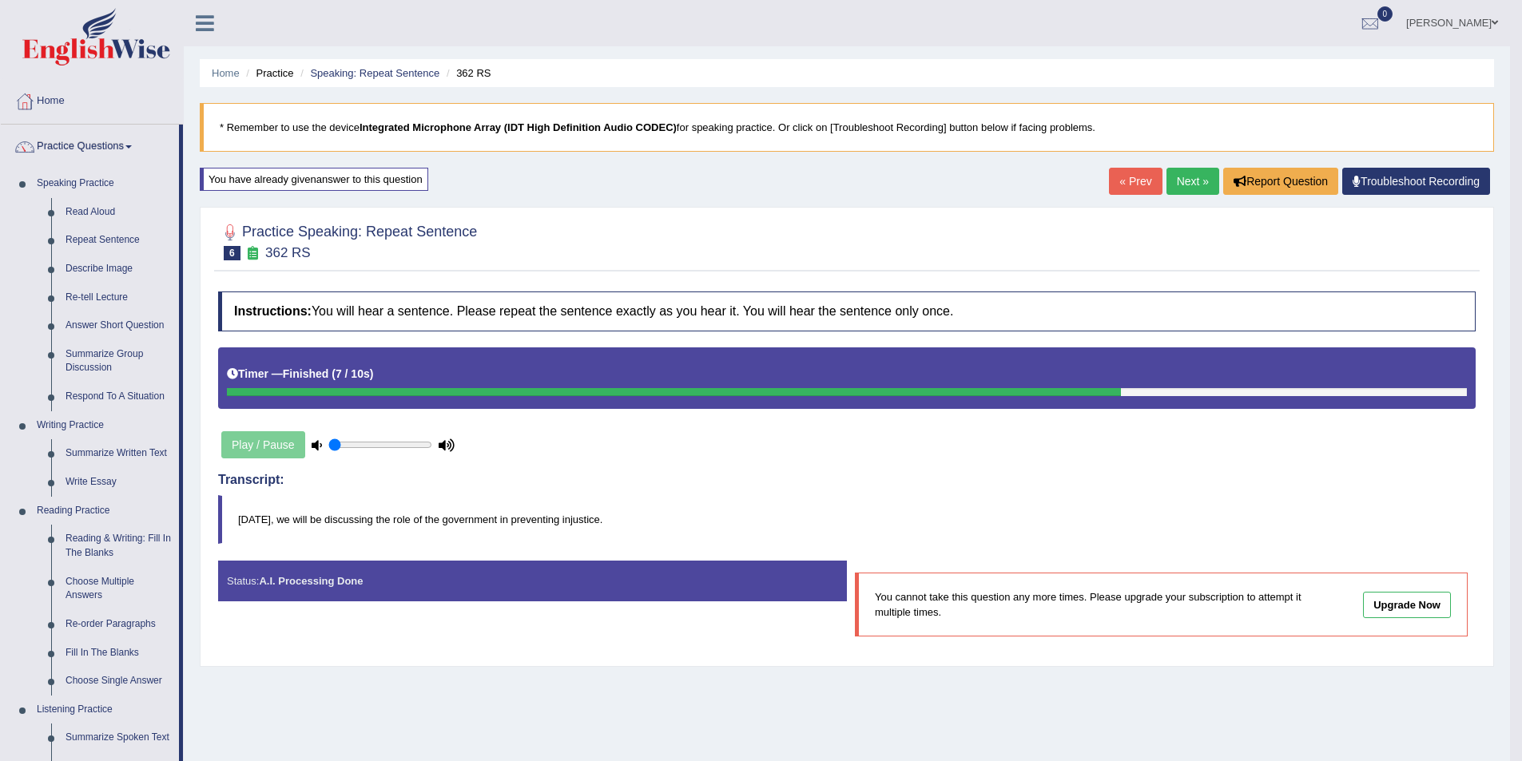
click at [1005, 210] on div "Practice Speaking: Repeat Sentence 6 362 RS Instructions: You will hear a sente…" at bounding box center [847, 437] width 1294 height 460
click at [1144, 177] on link "« Prev" at bounding box center [1135, 181] width 53 height 27
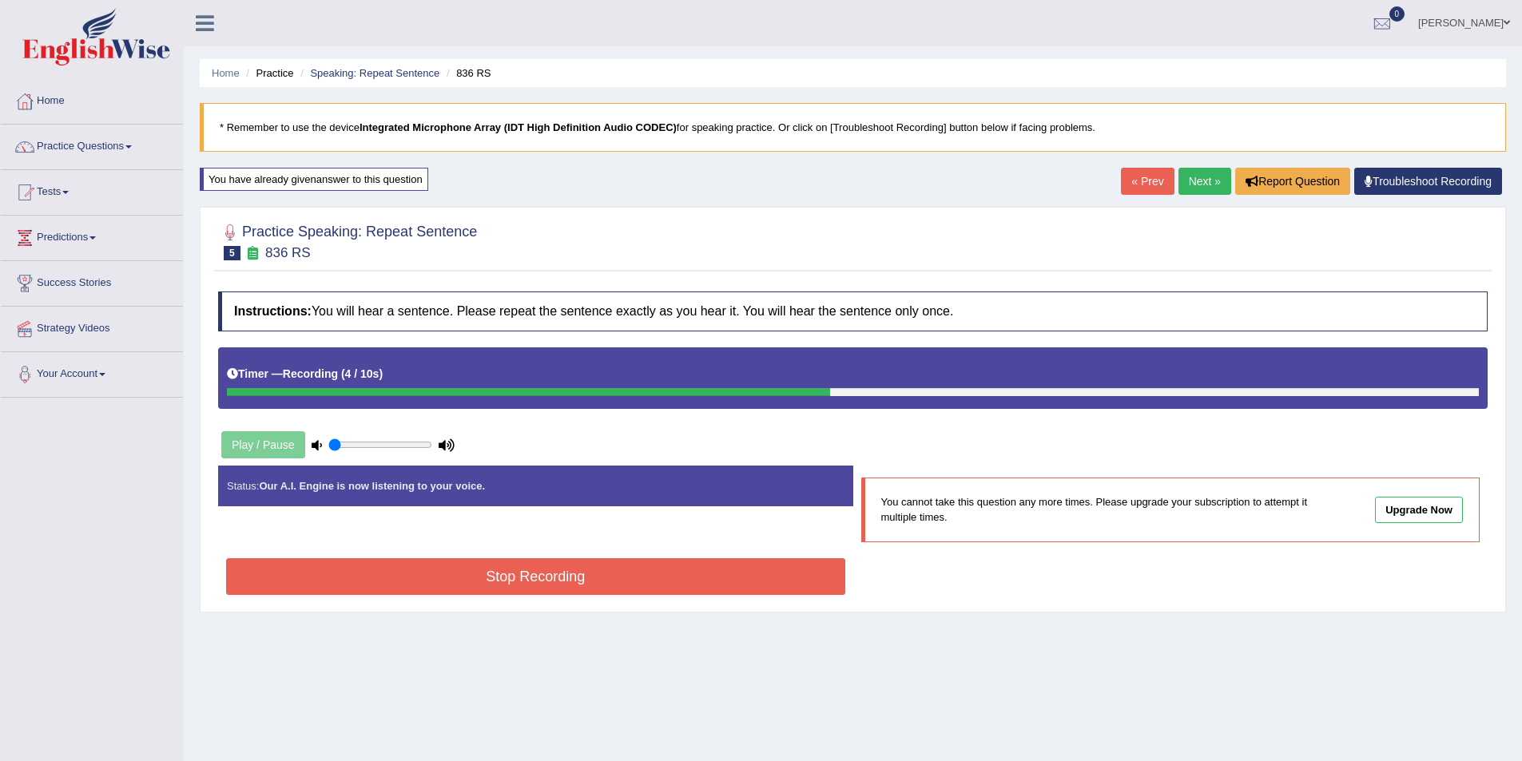
click at [604, 582] on button "Stop Recording" at bounding box center [535, 577] width 619 height 37
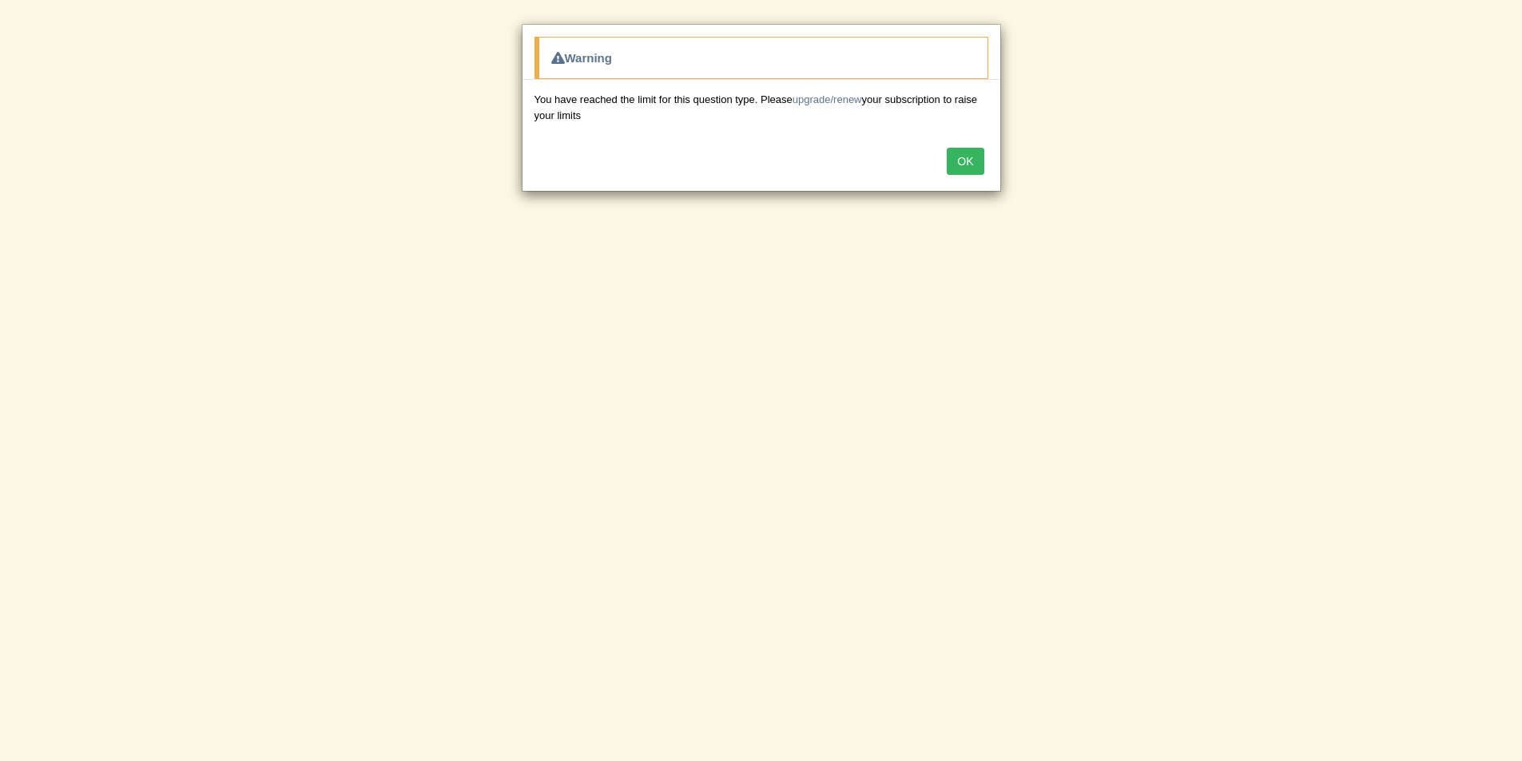
click at [968, 160] on button "OK" at bounding box center [965, 161] width 37 height 27
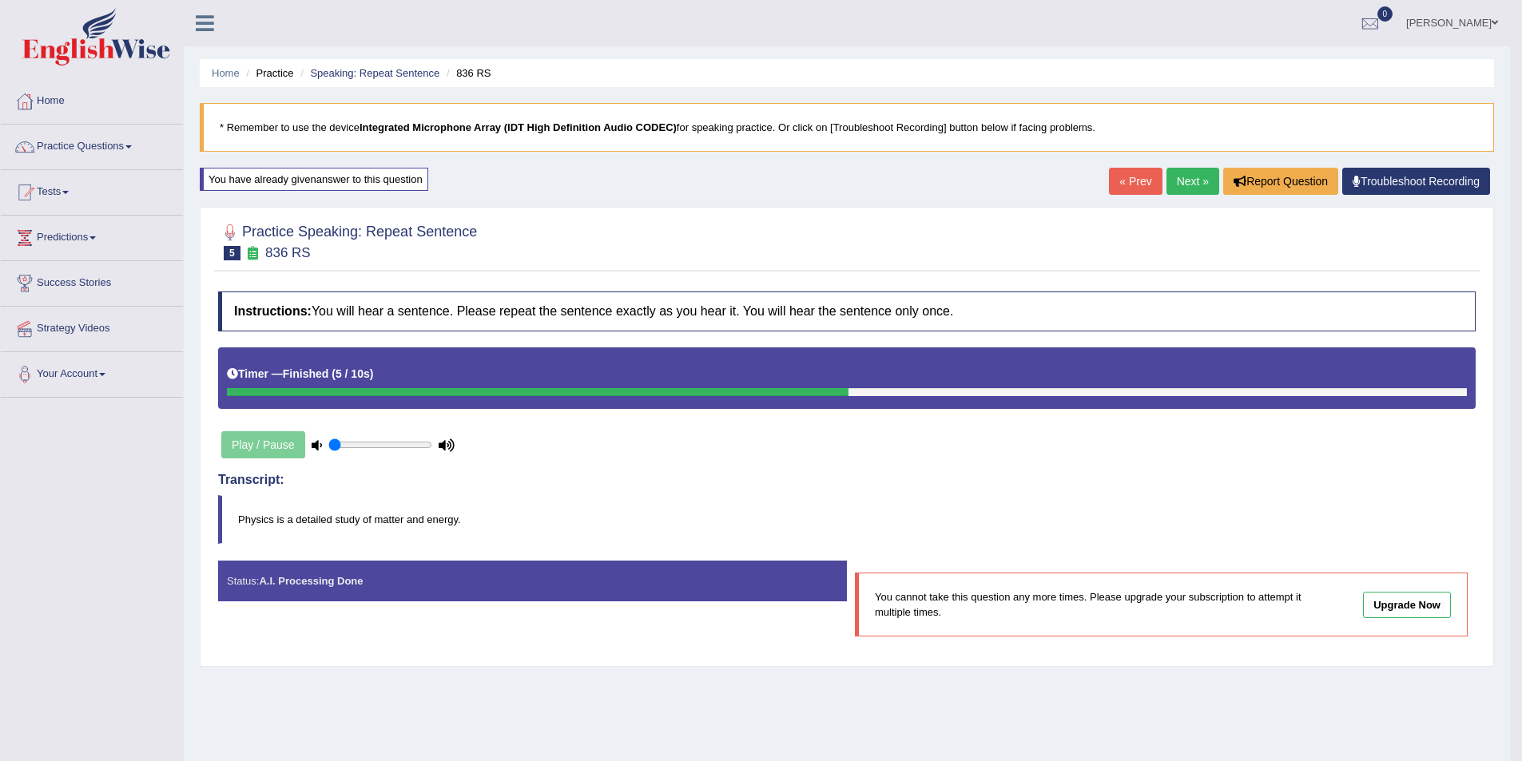
click at [1411, 602] on link "Upgrade Now" at bounding box center [1407, 605] width 88 height 26
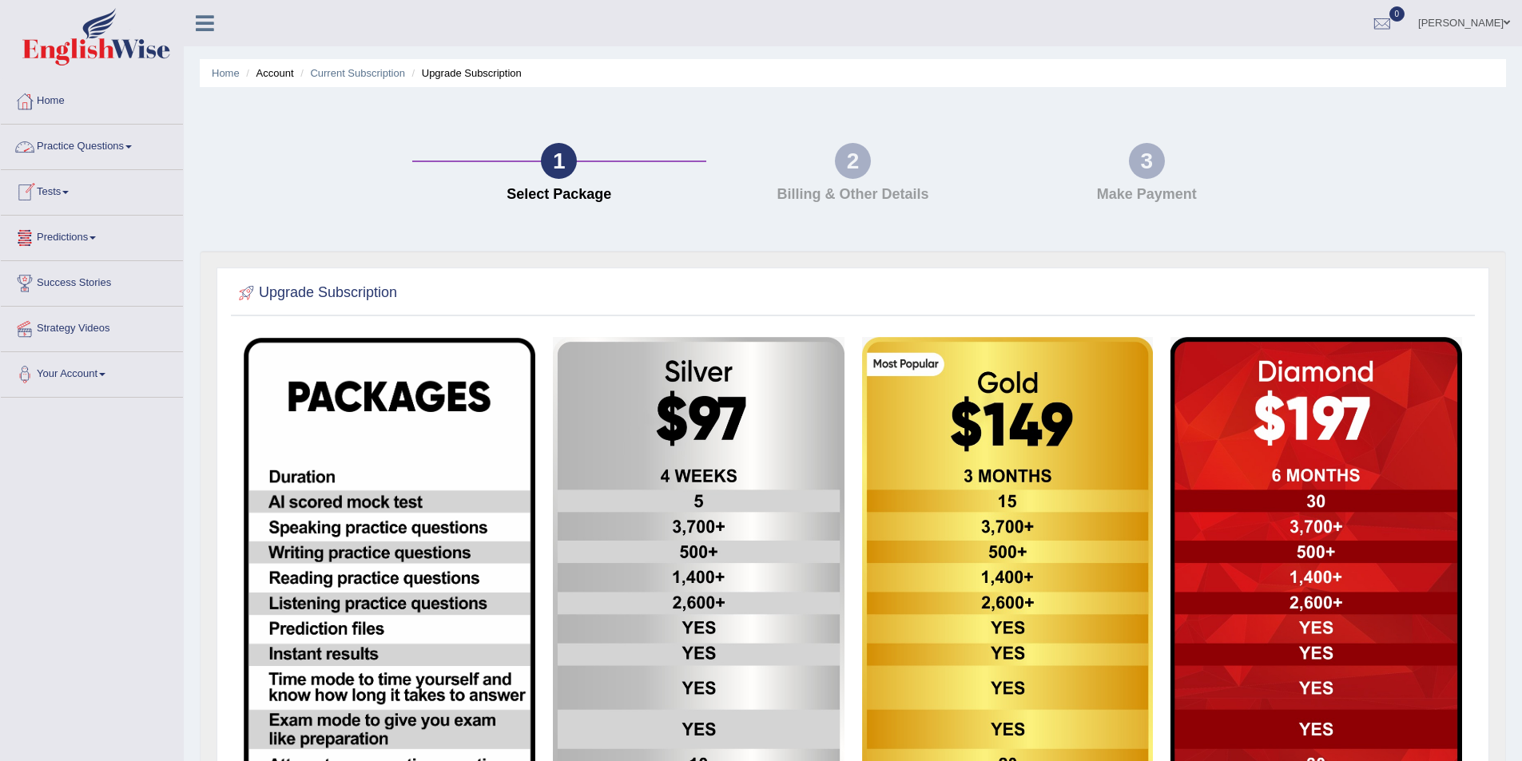
click at [132, 148] on span at bounding box center [128, 146] width 6 height 3
